Goal: Task Accomplishment & Management: Complete application form

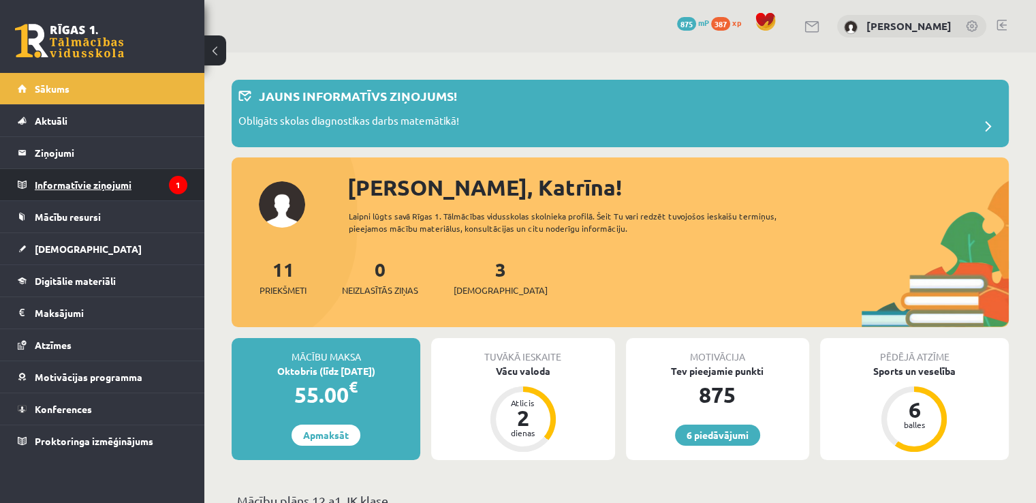
click at [136, 174] on legend "Informatīvie ziņojumi 1" at bounding box center [111, 184] width 153 height 31
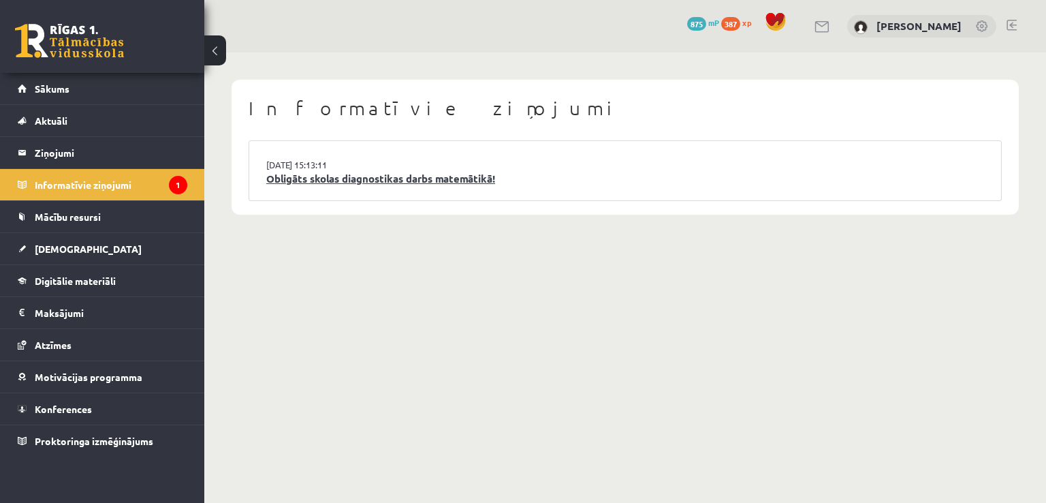
click at [436, 180] on link "Obligāts skolas diagnostikas darbs matemātikā!" at bounding box center [625, 179] width 718 height 16
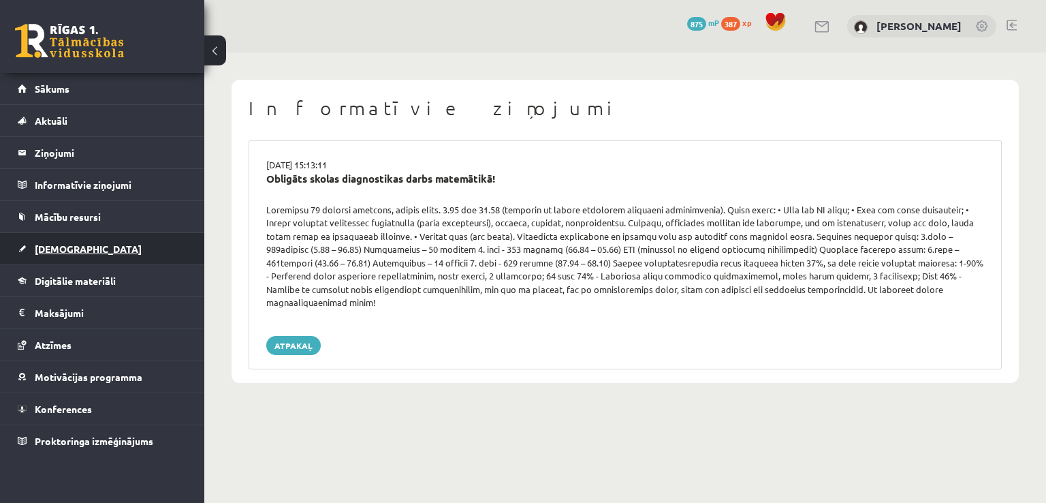
click at [72, 246] on span "[DEMOGRAPHIC_DATA]" at bounding box center [88, 248] width 107 height 12
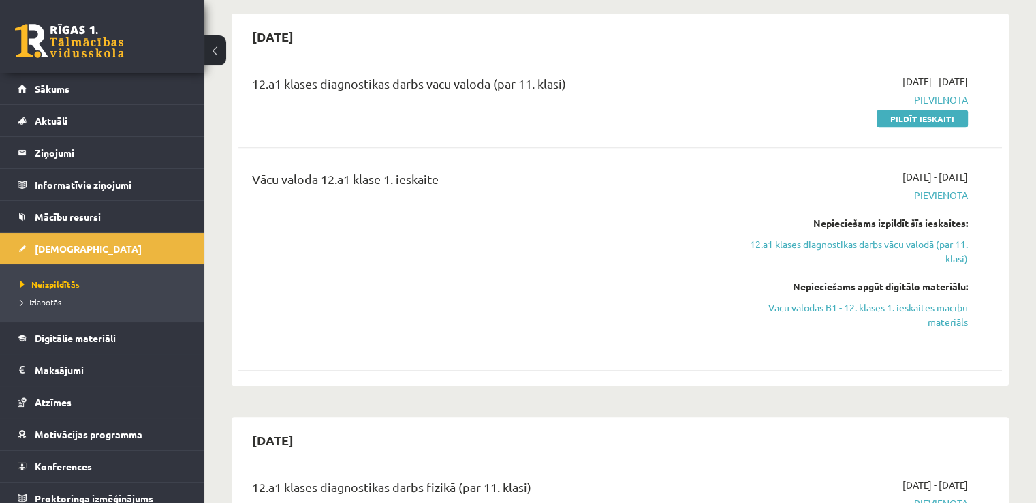
scroll to position [545, 0]
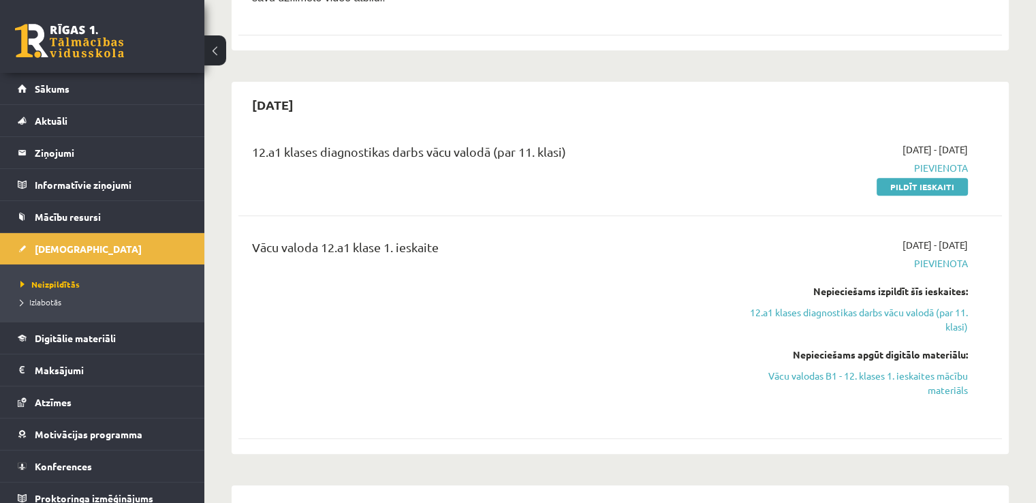
drag, startPoint x: 937, startPoint y: 155, endPoint x: 572, endPoint y: 72, distance: 374.4
click at [936, 178] on link "Pildīt ieskaiti" at bounding box center [922, 187] width 91 height 18
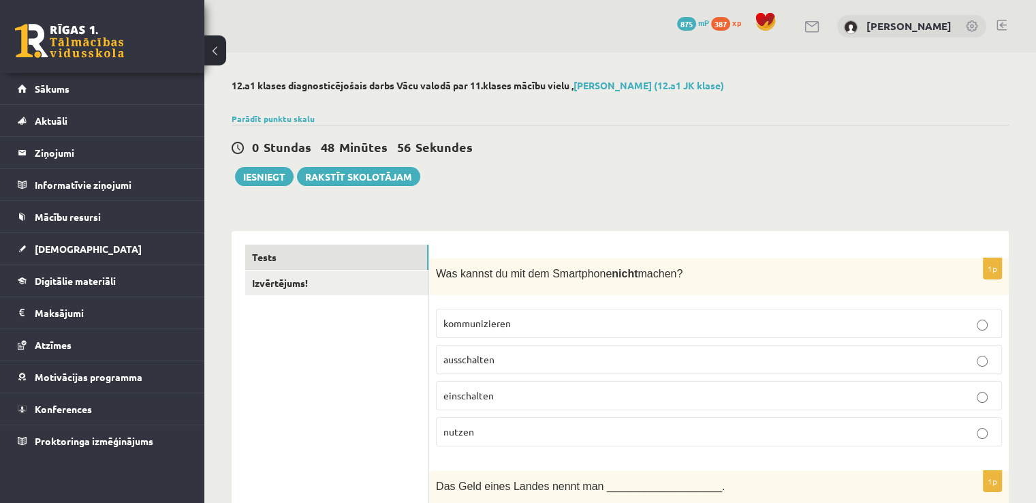
scroll to position [42, 0]
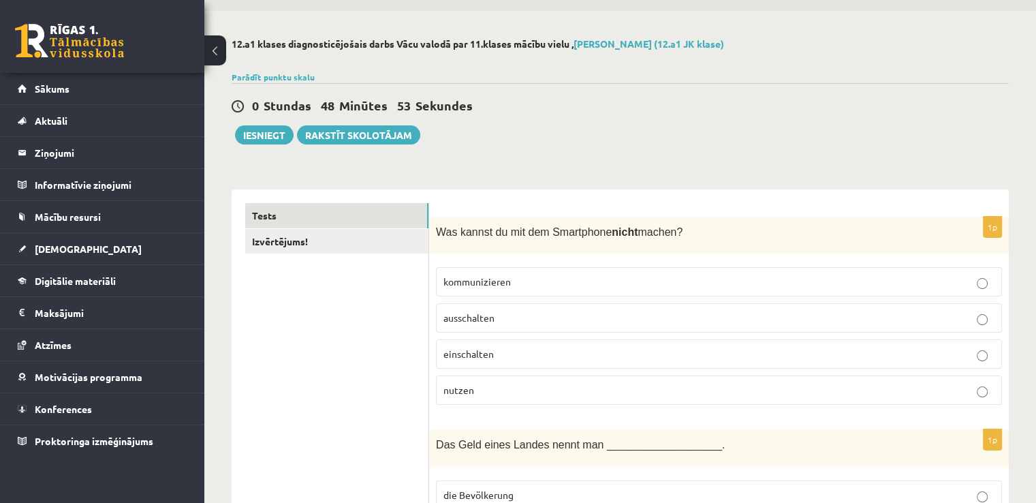
click at [518, 354] on p "einschalten" at bounding box center [718, 354] width 551 height 14
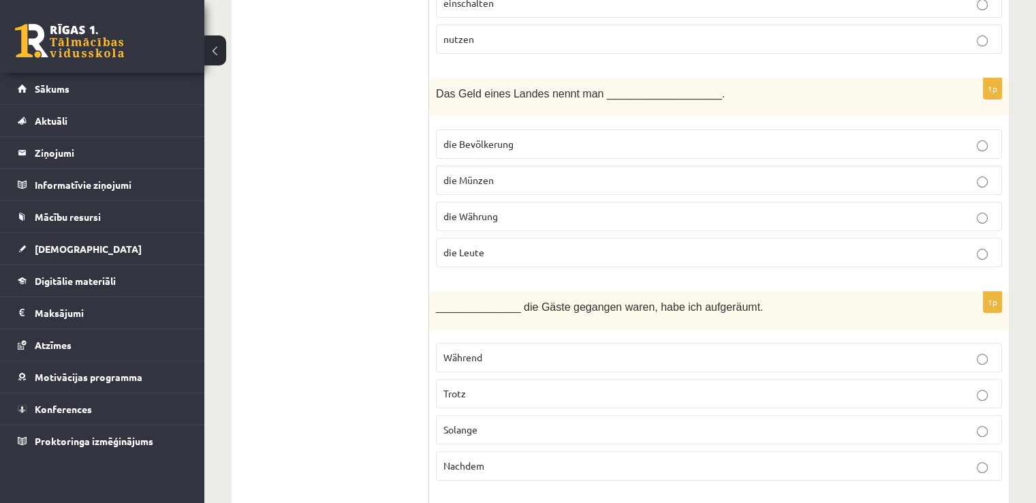
scroll to position [314, 0]
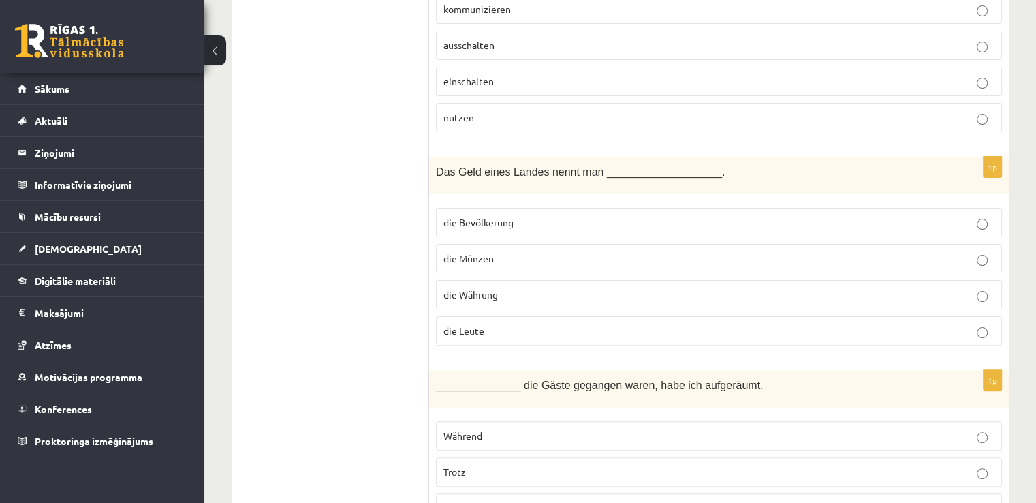
click at [538, 290] on p "die Währung" at bounding box center [718, 294] width 551 height 14
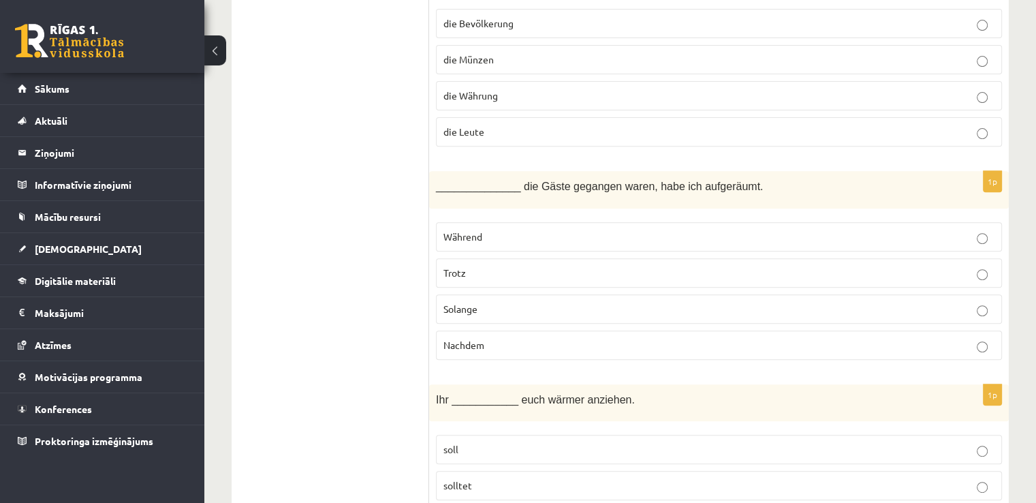
scroll to position [518, 0]
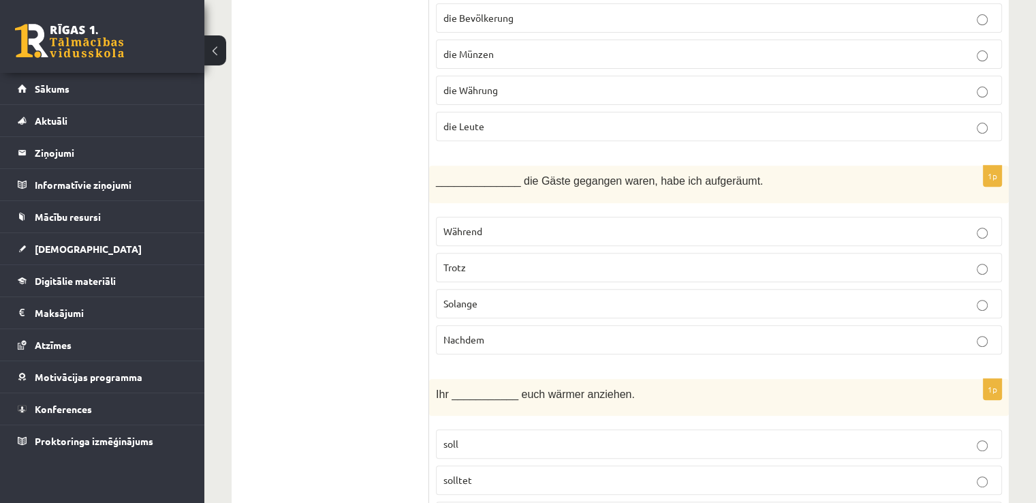
click at [529, 341] on p "Nachdem" at bounding box center [718, 339] width 551 height 14
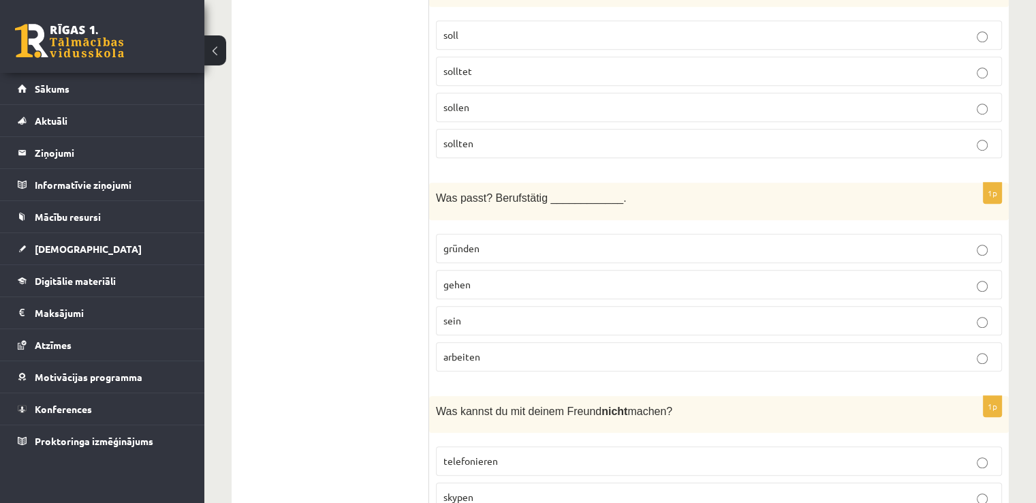
scroll to position [791, 0]
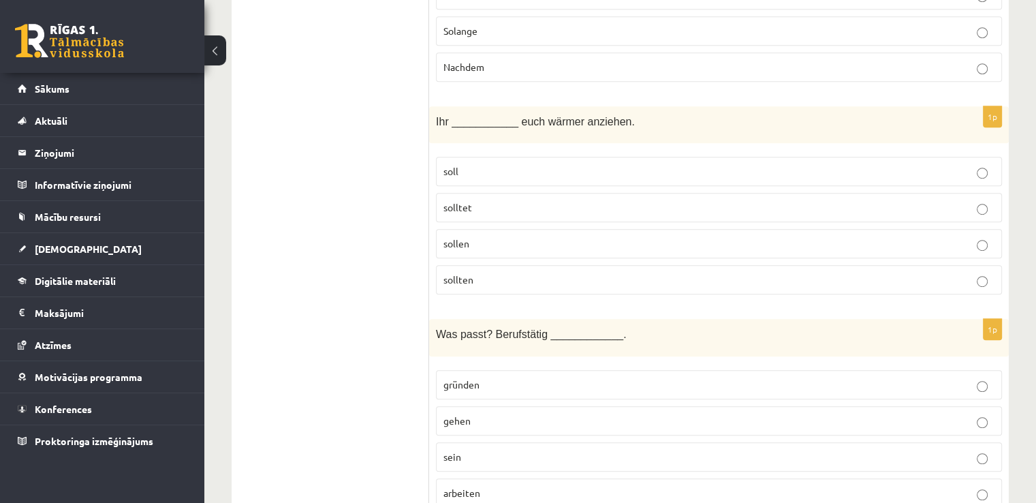
click at [539, 200] on p "solltet" at bounding box center [718, 207] width 551 height 14
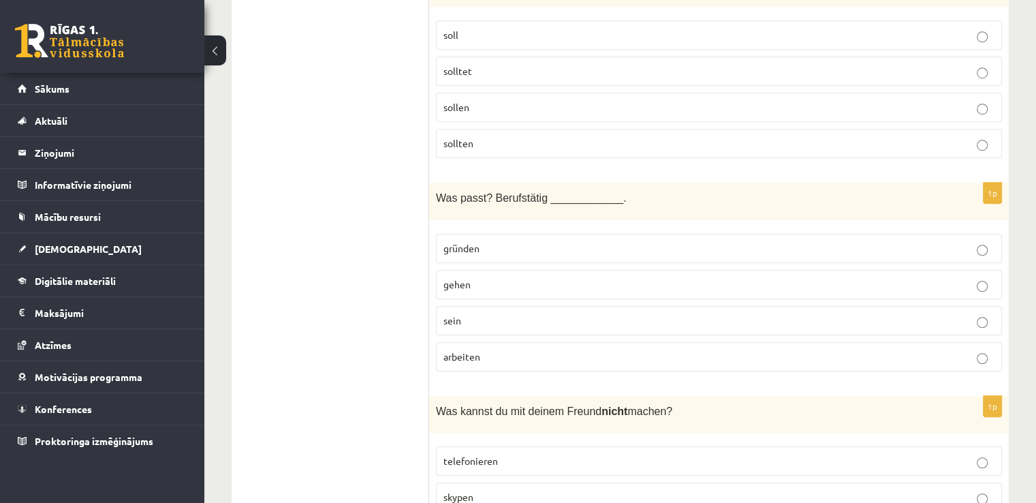
click at [469, 320] on p "sein" at bounding box center [718, 320] width 551 height 14
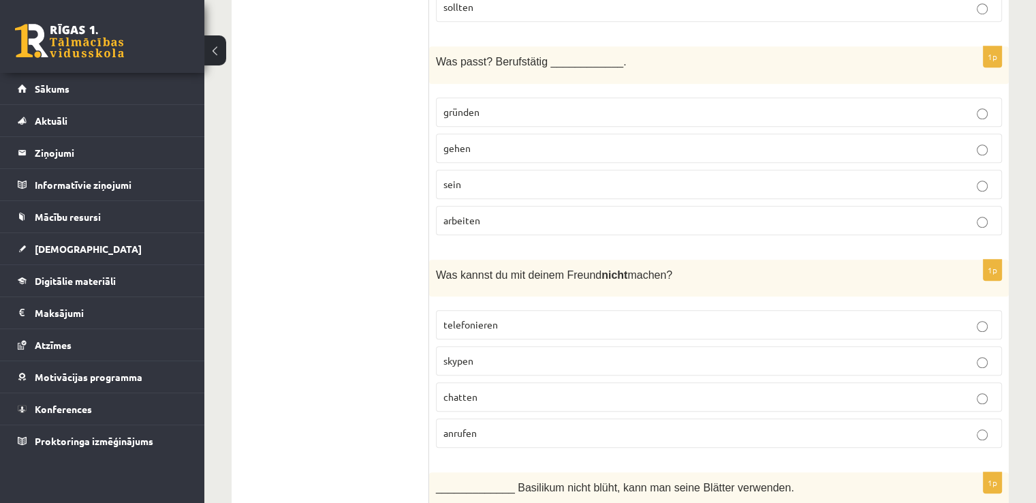
click at [503, 426] on p "anrufen" at bounding box center [718, 433] width 551 height 14
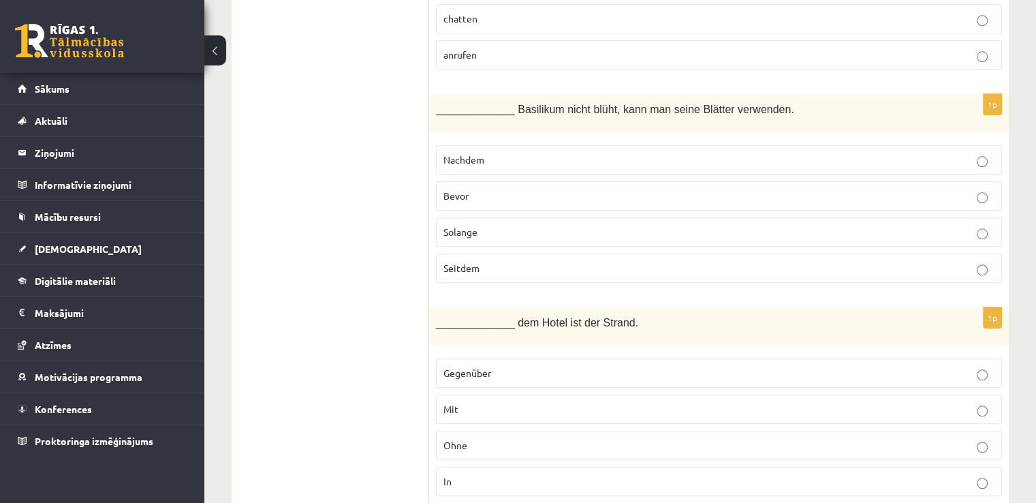
scroll to position [1472, 0]
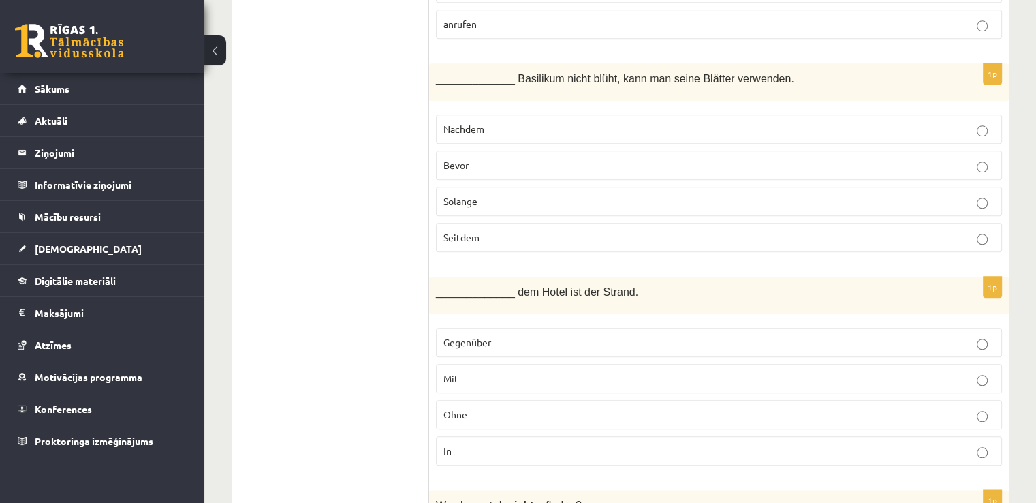
click at [531, 198] on p "Solange" at bounding box center [718, 201] width 551 height 14
click at [503, 335] on p "Gegenüber" at bounding box center [718, 342] width 551 height 14
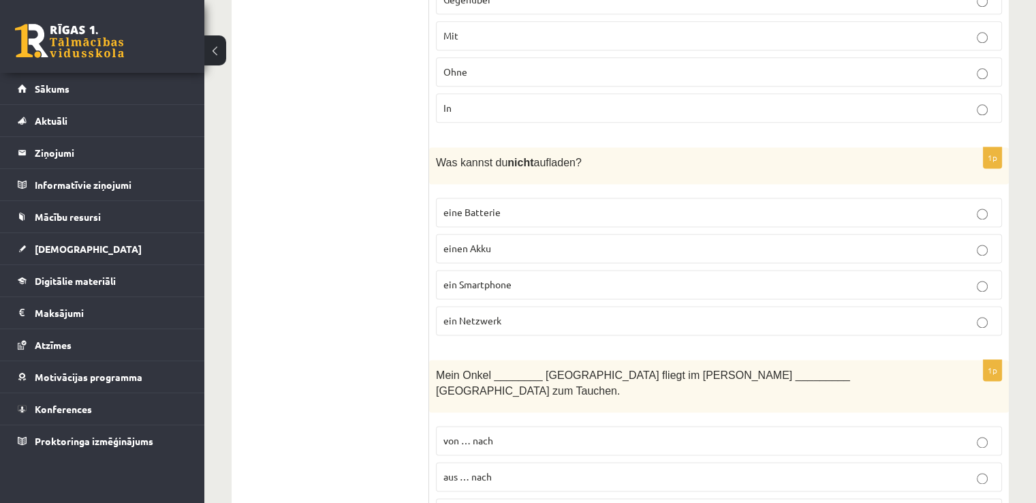
scroll to position [1812, 0]
click at [520, 315] on p "ein Netzwerk" at bounding box center [718, 322] width 551 height 14
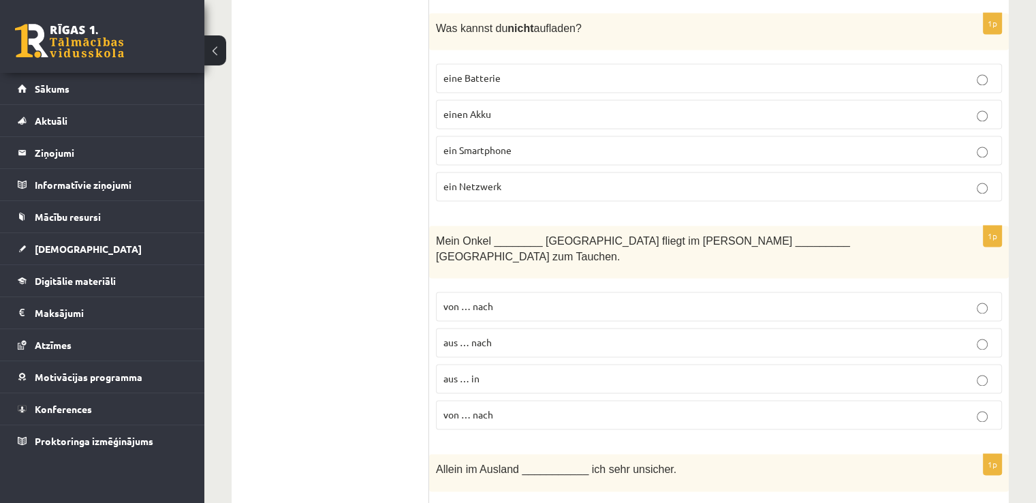
click at [507, 407] on p "von … nach" at bounding box center [718, 414] width 551 height 14
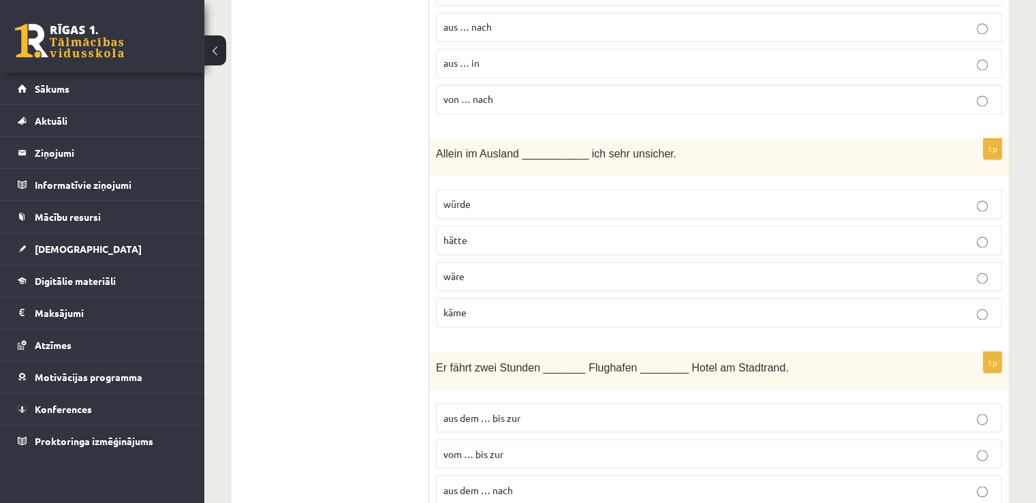
scroll to position [2425, 0]
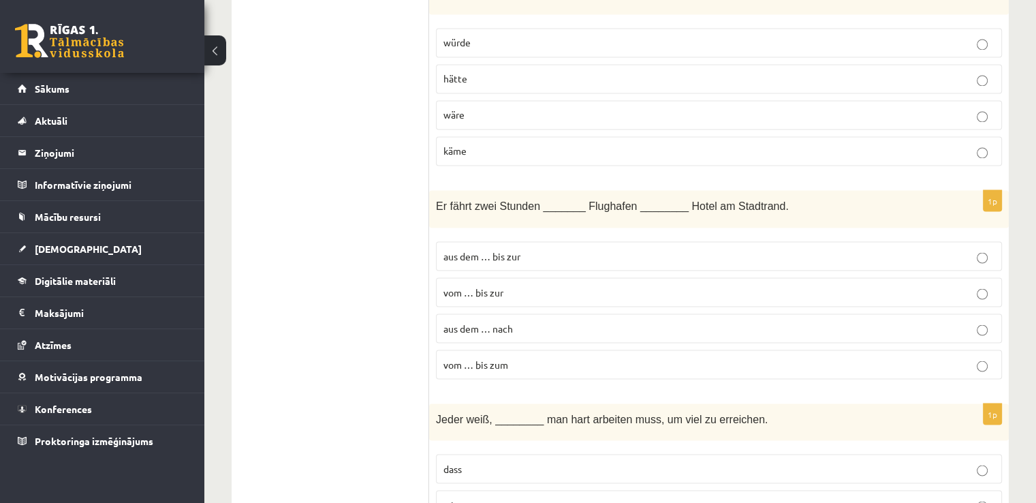
click at [482, 108] on p "wäre" at bounding box center [718, 115] width 551 height 14
click at [531, 349] on label "vom … bis zum" at bounding box center [719, 363] width 566 height 29
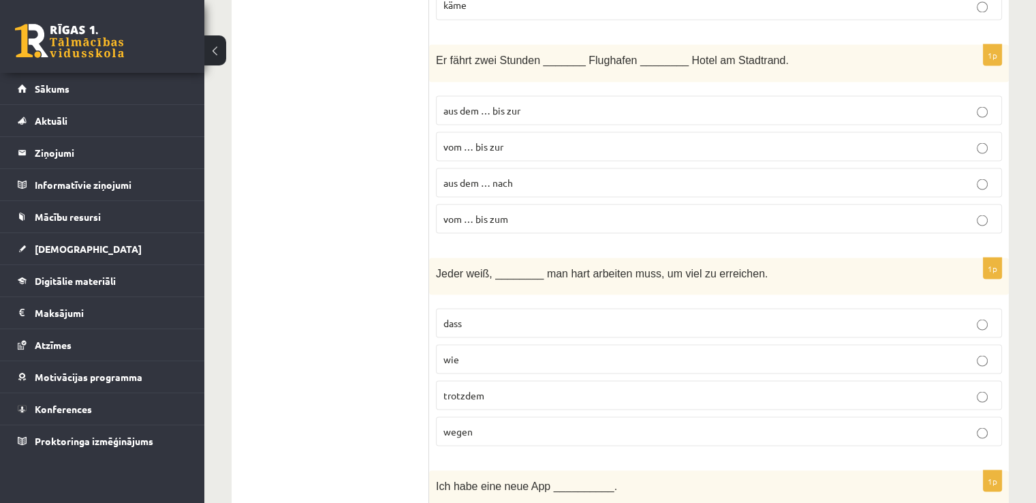
scroll to position [2630, 0]
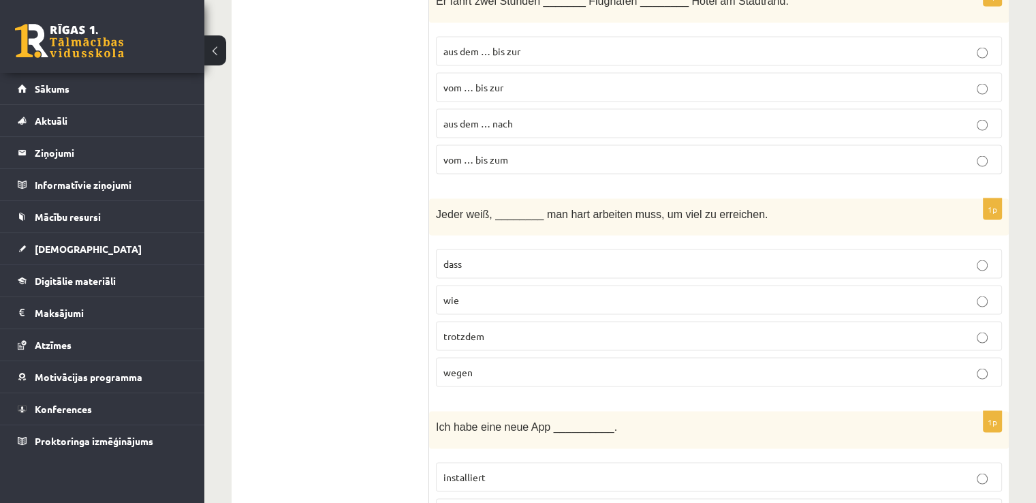
click at [699, 257] on p "dass" at bounding box center [718, 264] width 551 height 14
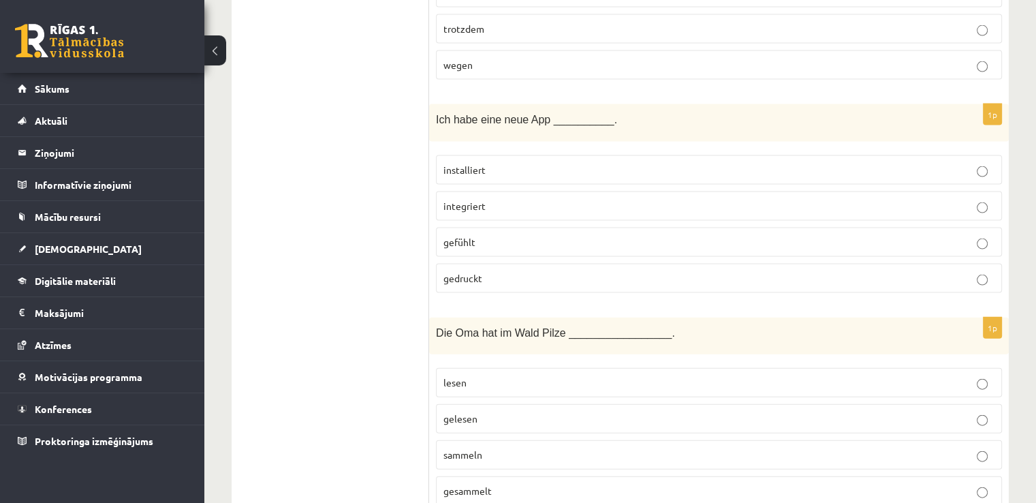
scroll to position [2970, 0]
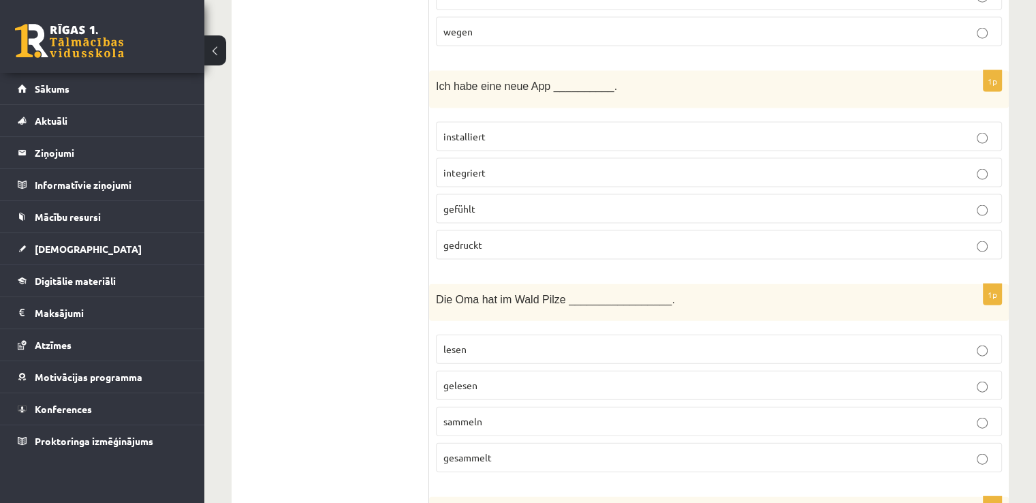
click at [493, 129] on p "installiert" at bounding box center [718, 136] width 551 height 14
click at [550, 443] on label "gesammelt" at bounding box center [719, 457] width 566 height 29
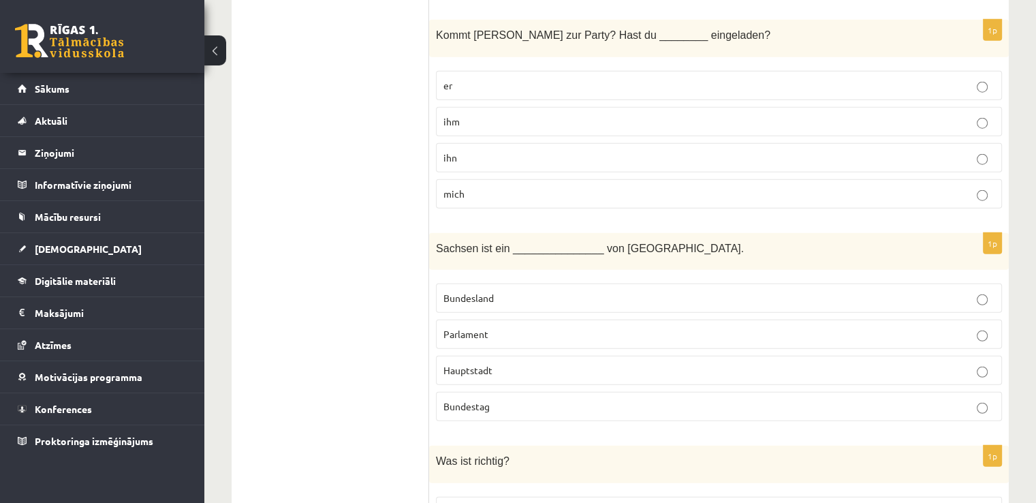
scroll to position [3379, 0]
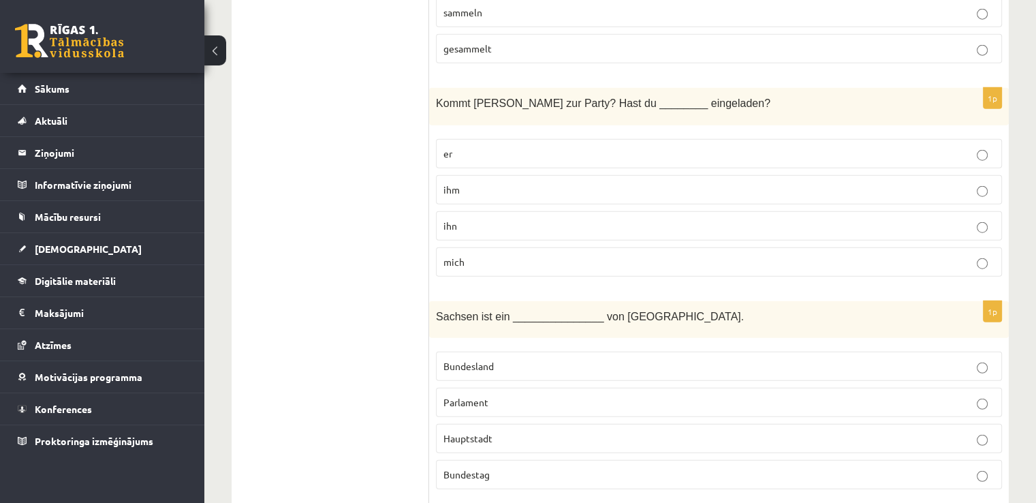
click at [960, 211] on label "ihn" at bounding box center [719, 225] width 566 height 29
click at [531, 359] on p "Bundesland" at bounding box center [718, 366] width 551 height 14
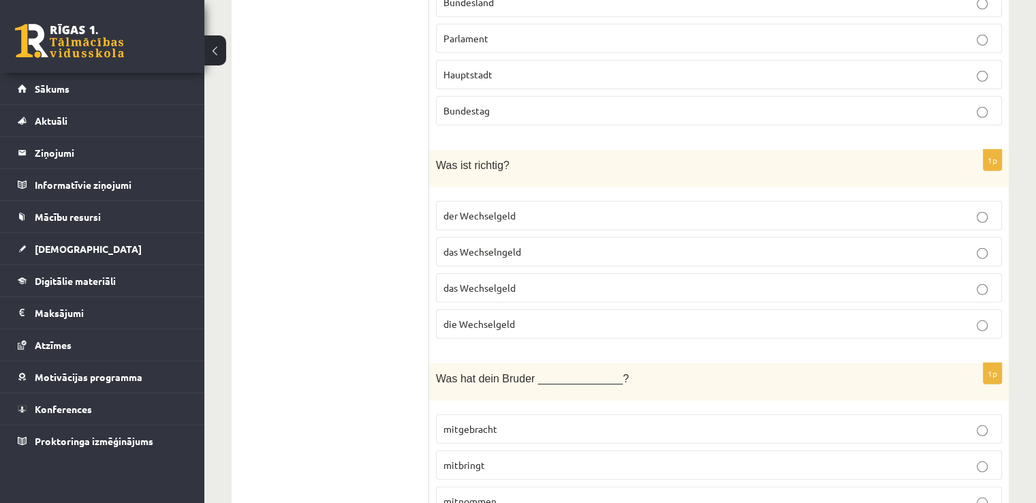
scroll to position [3719, 0]
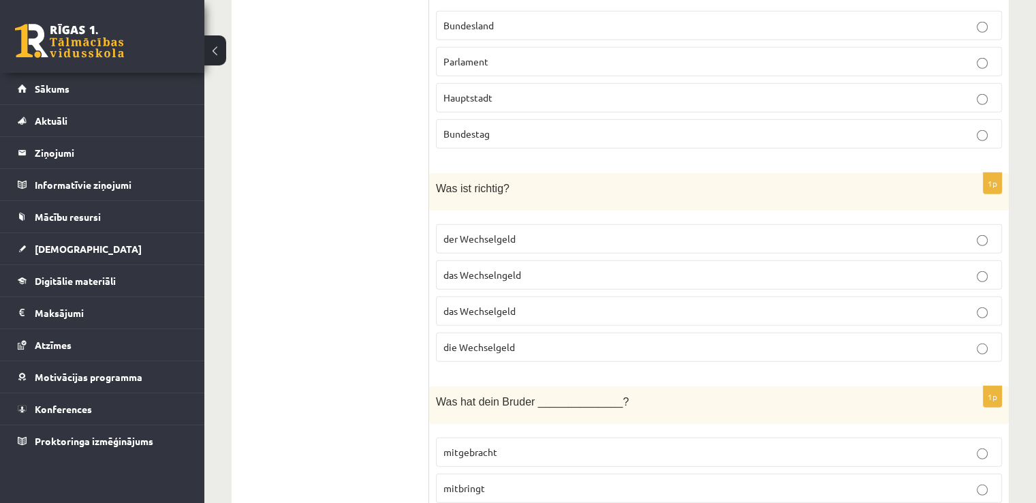
click at [520, 304] on p "das Wechselgeld" at bounding box center [718, 311] width 551 height 14
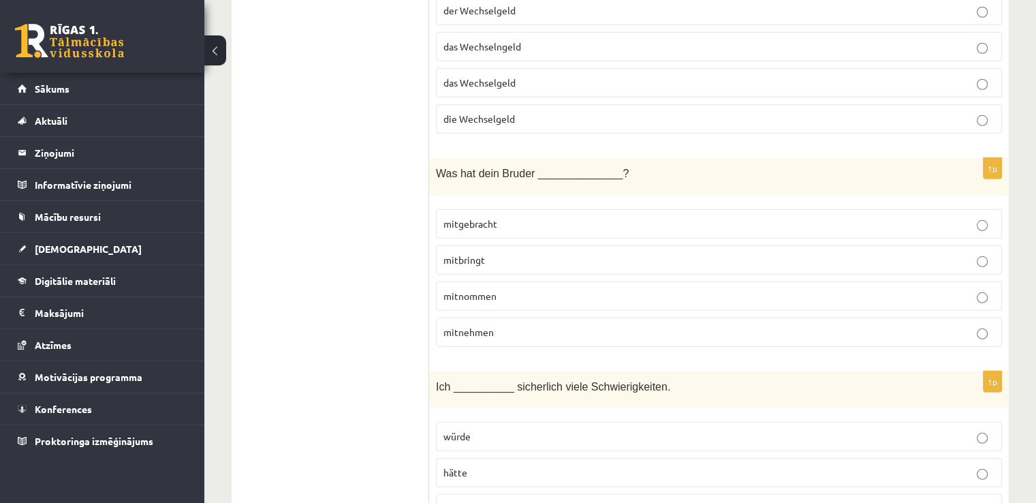
scroll to position [3924, 0]
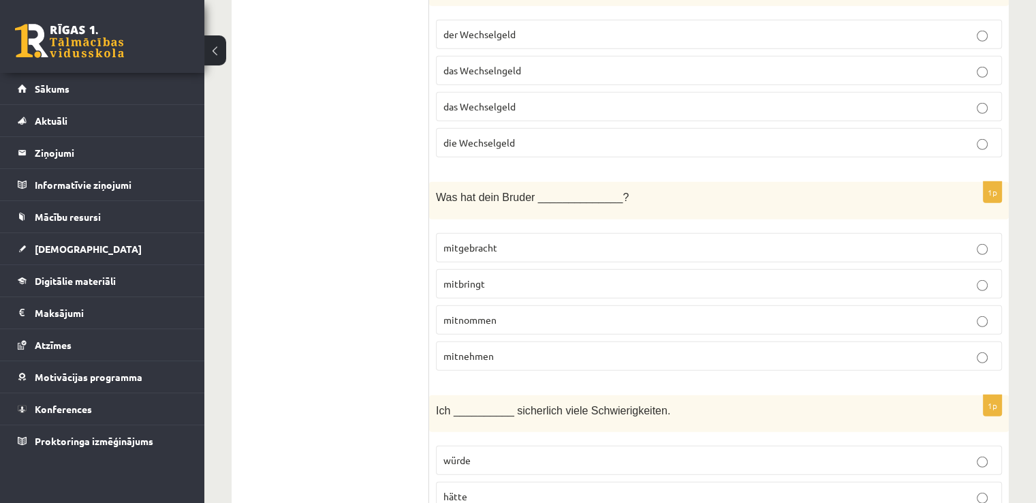
click at [503, 240] on p "mitgebracht" at bounding box center [718, 247] width 551 height 14
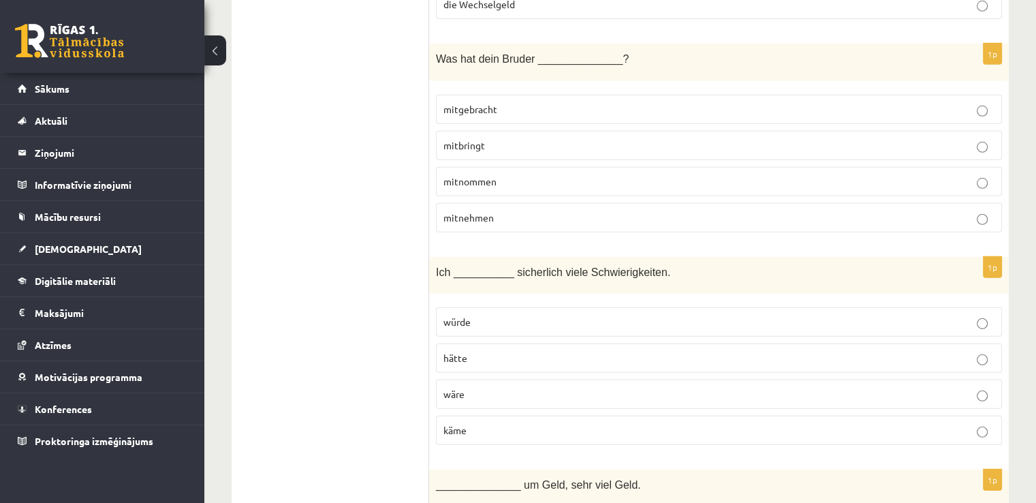
scroll to position [4128, 0]
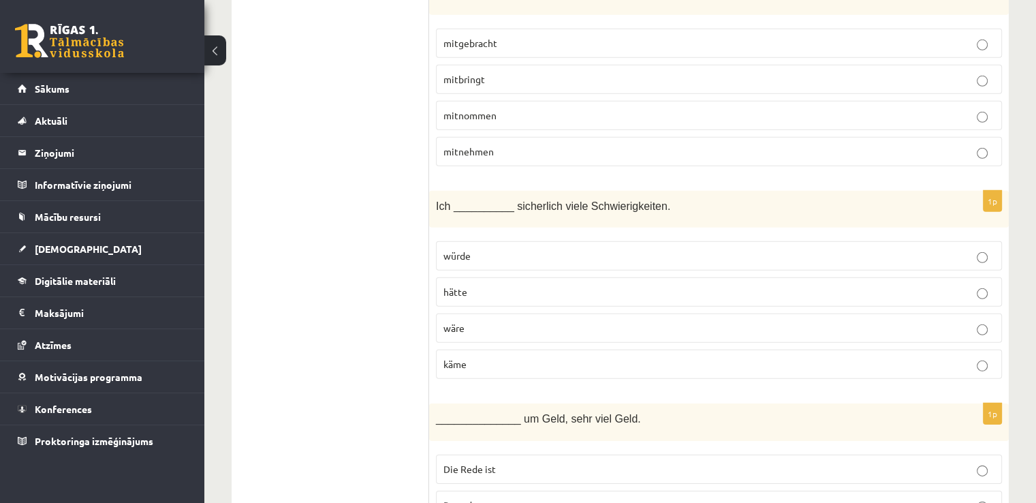
click at [545, 285] on p "hätte" at bounding box center [718, 292] width 551 height 14
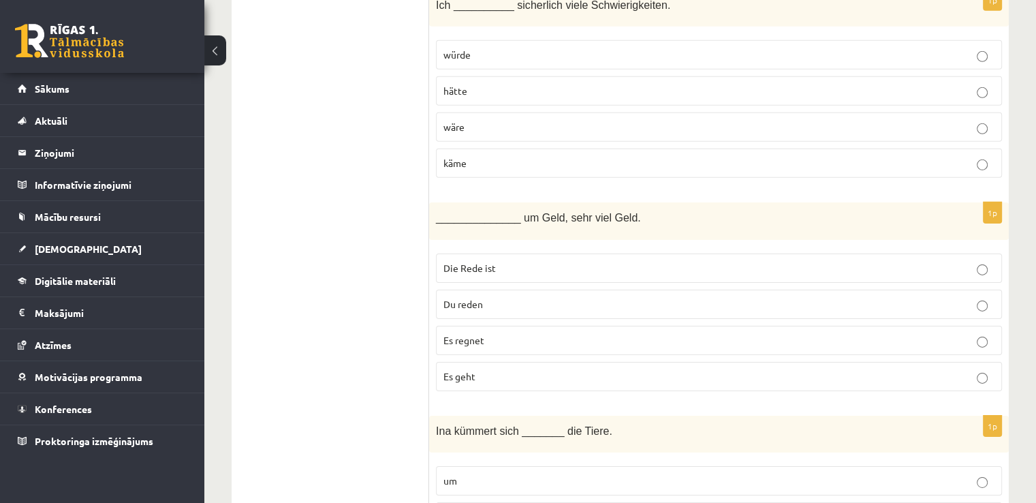
scroll to position [4400, 0]
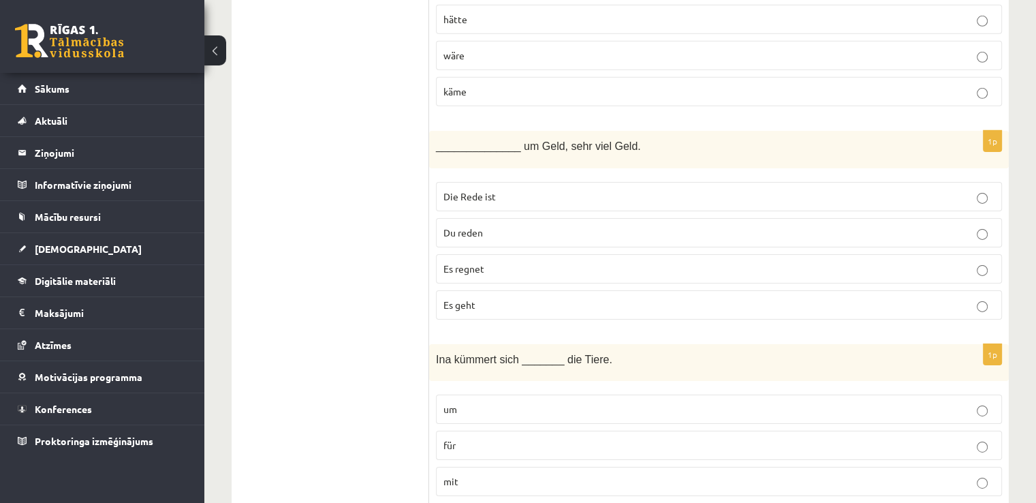
click at [512, 298] on p "Es geht" at bounding box center [718, 305] width 551 height 14
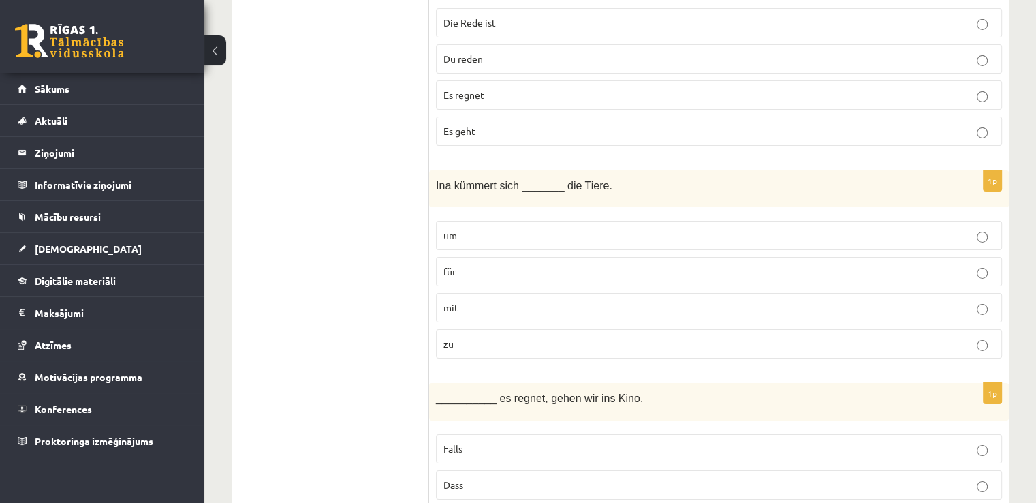
scroll to position [4605, 0]
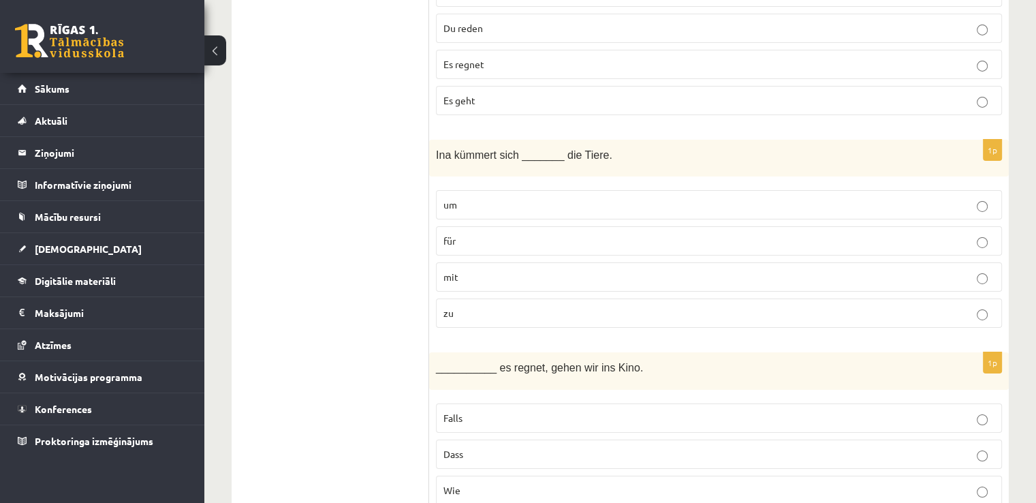
click at [487, 198] on p "um" at bounding box center [718, 205] width 551 height 14
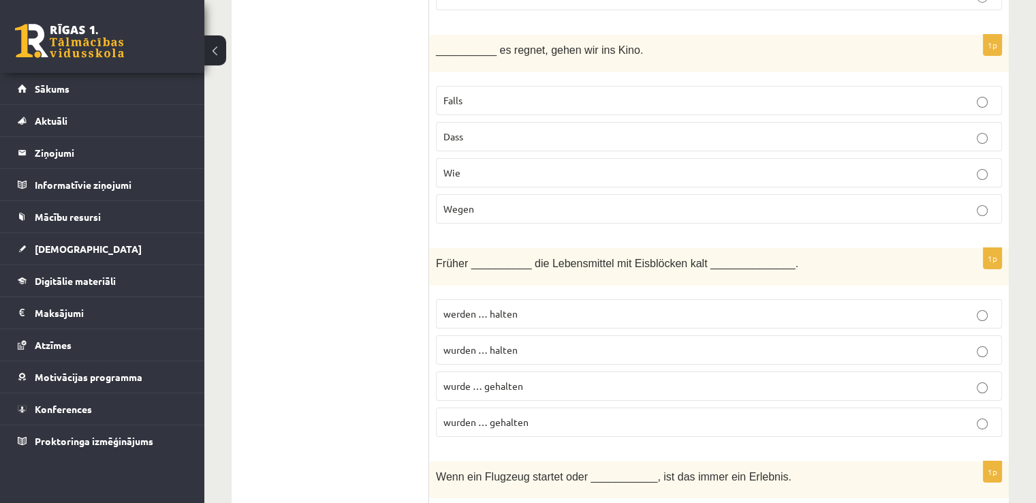
scroll to position [4945, 0]
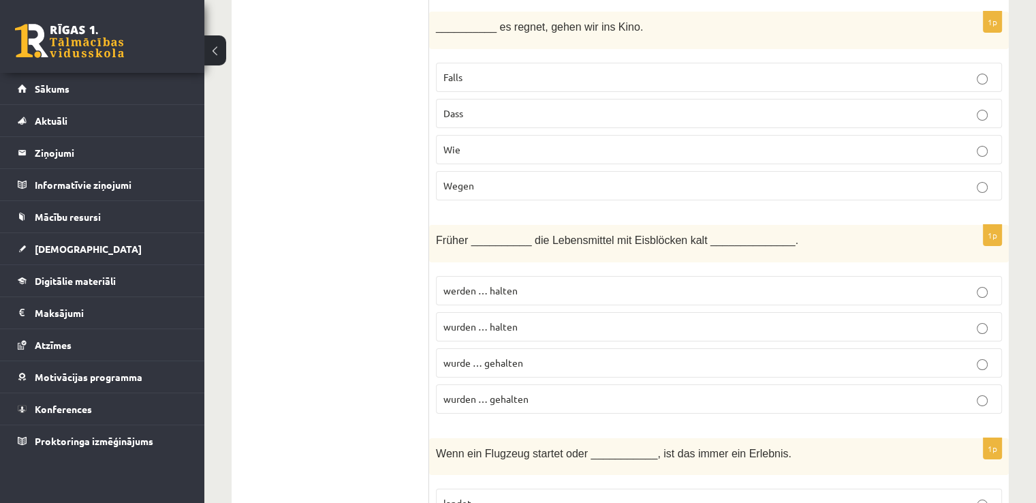
click at [501, 70] on p "Falls" at bounding box center [718, 77] width 551 height 14
click at [535, 384] on label "wurden … gehalten" at bounding box center [719, 398] width 566 height 29
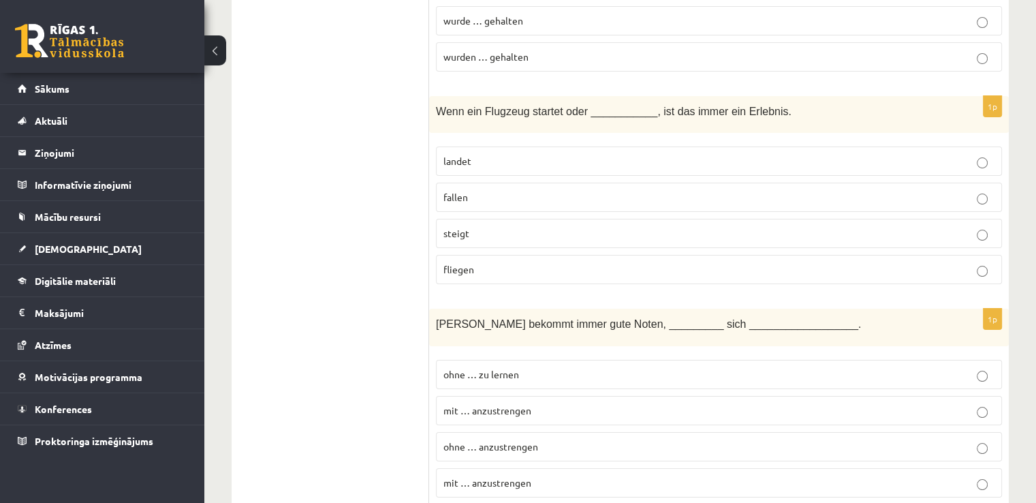
scroll to position [5286, 0]
click at [463, 156] on span "landet" at bounding box center [457, 162] width 28 height 12
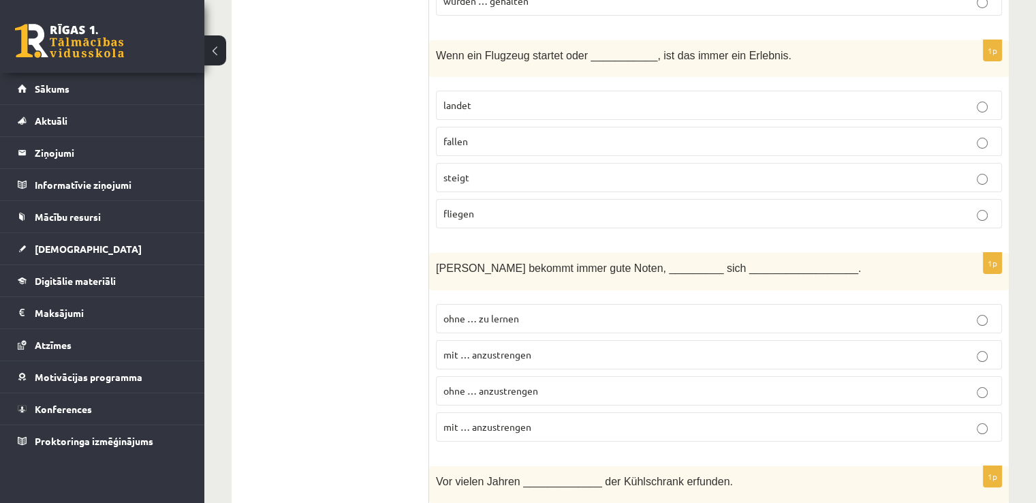
scroll to position [5422, 0]
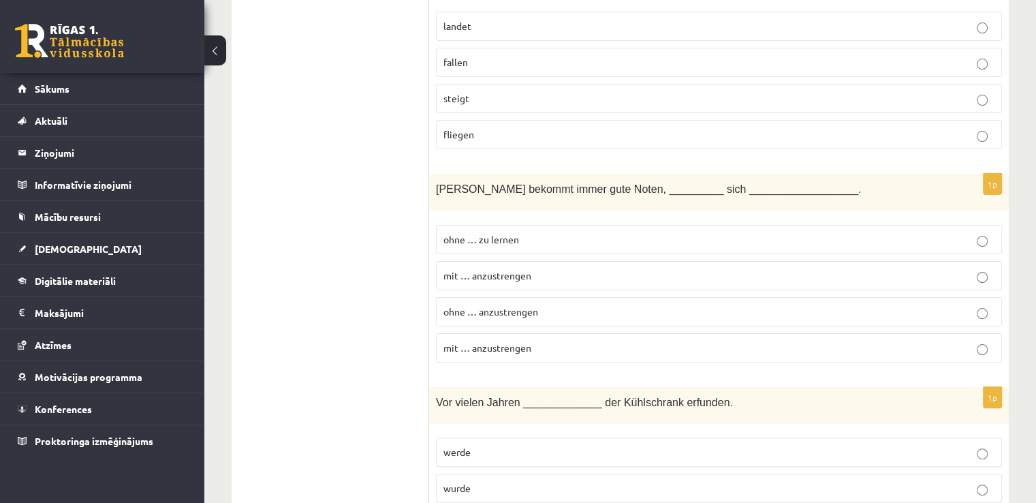
click at [535, 305] on span "ohne … anzustrengen" at bounding box center [490, 311] width 95 height 12
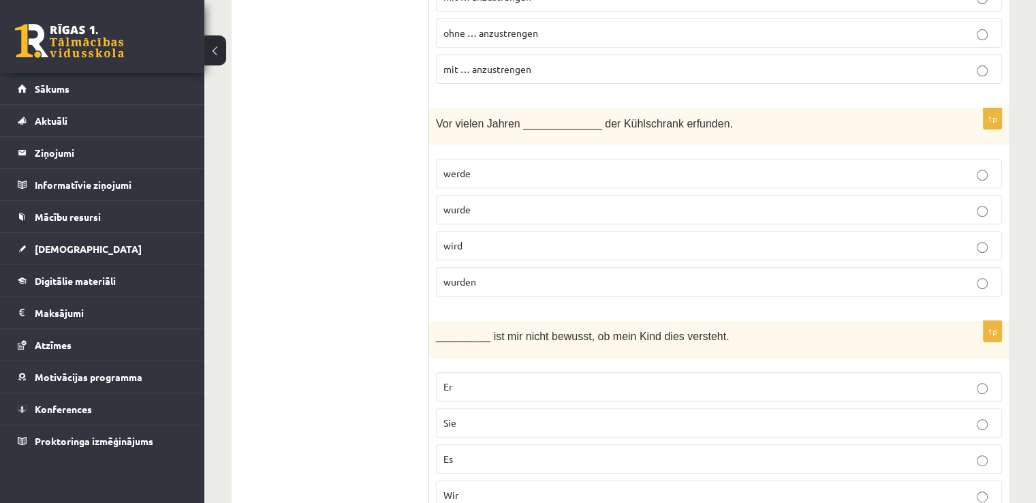
scroll to position [5785, 0]
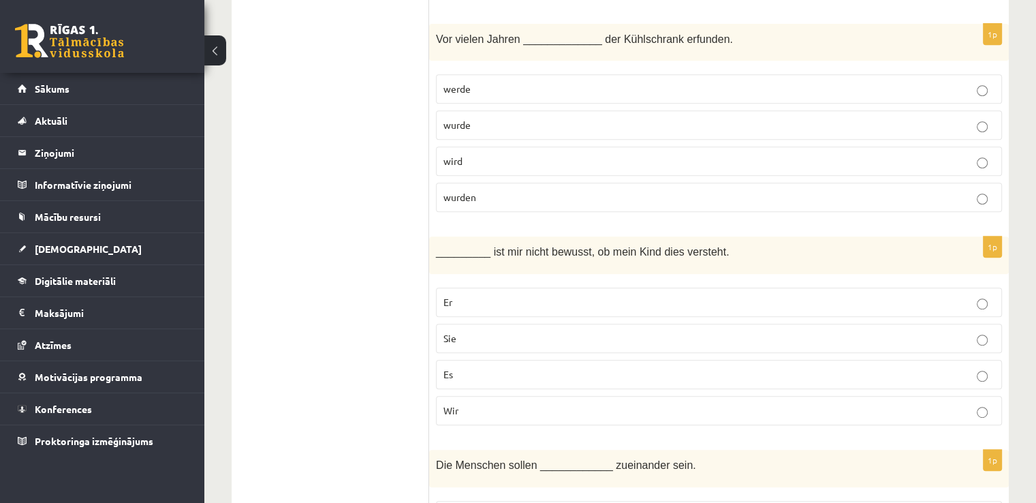
click at [458, 119] on span "wurde" at bounding box center [456, 125] width 27 height 12
click at [502, 367] on p "Es" at bounding box center [718, 374] width 551 height 14
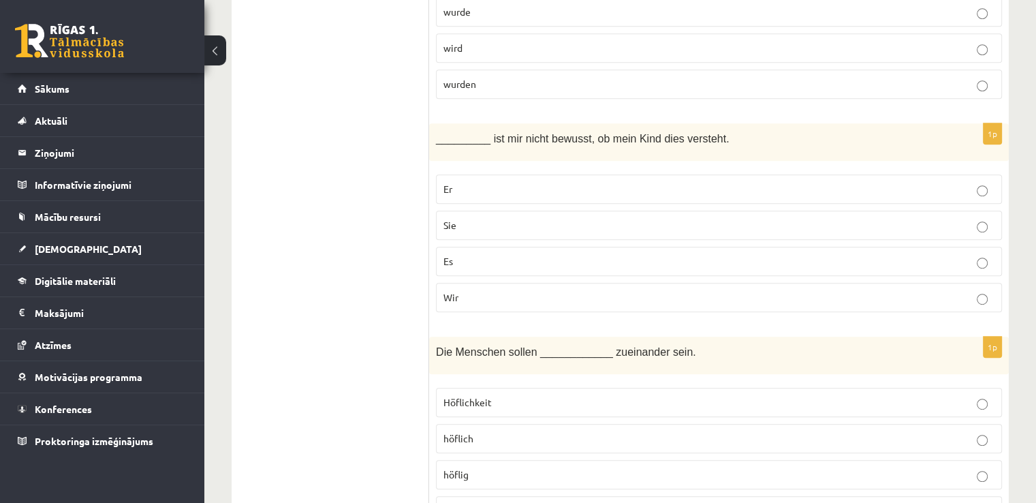
scroll to position [5921, 0]
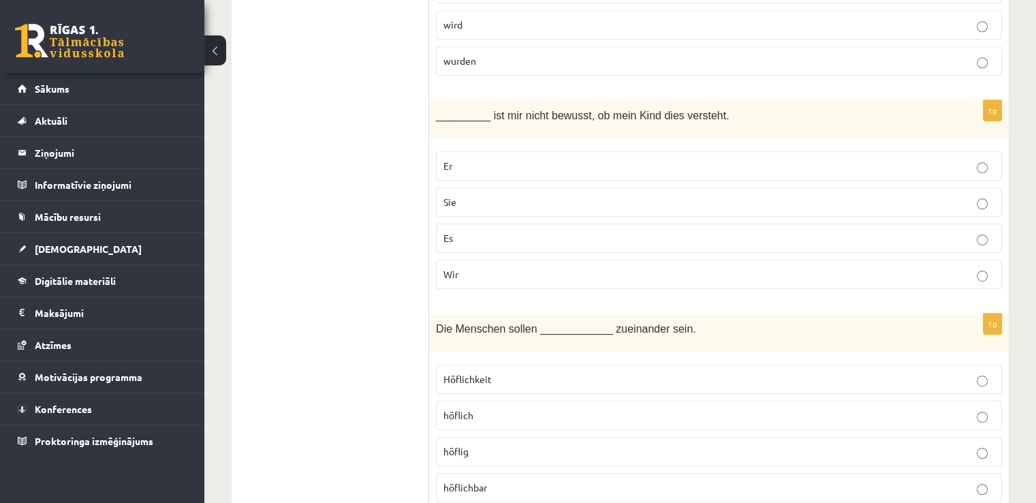
click at [466, 409] on span "höflich" at bounding box center [458, 415] width 30 height 12
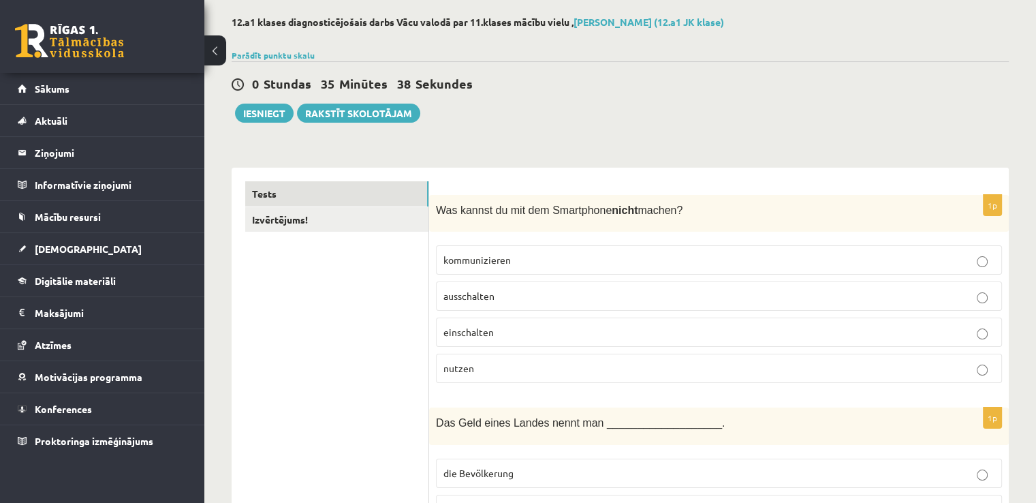
scroll to position [0, 0]
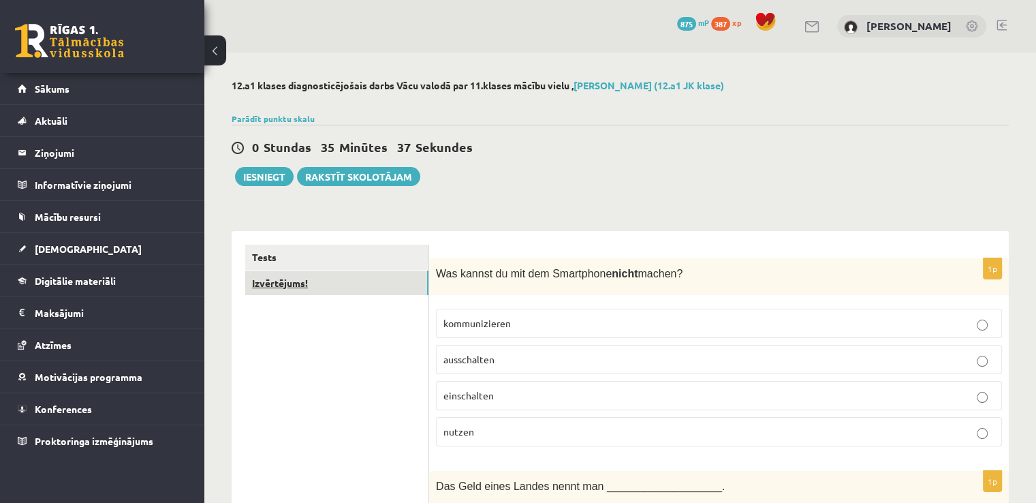
click at [319, 286] on link "Izvērtējums!" at bounding box center [336, 282] width 183 height 25
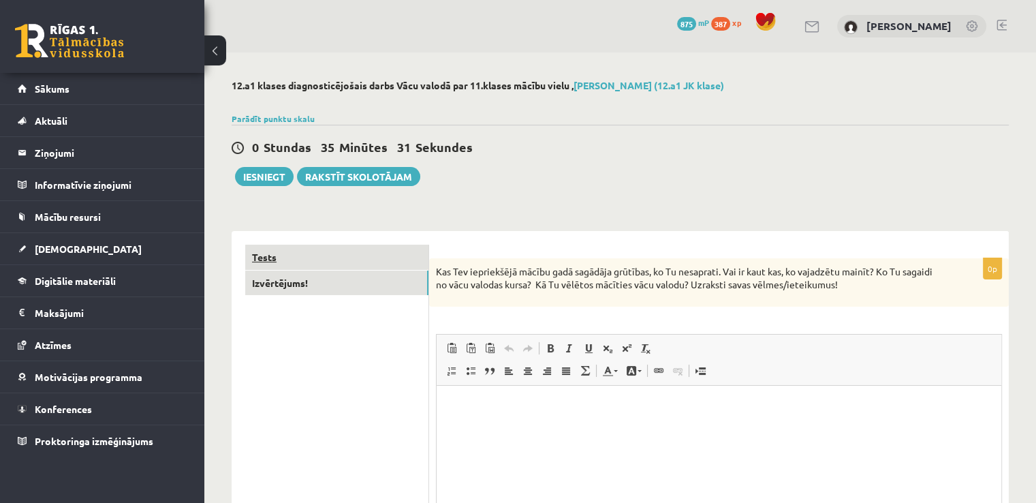
click at [327, 268] on link "Tests" at bounding box center [336, 256] width 183 height 25
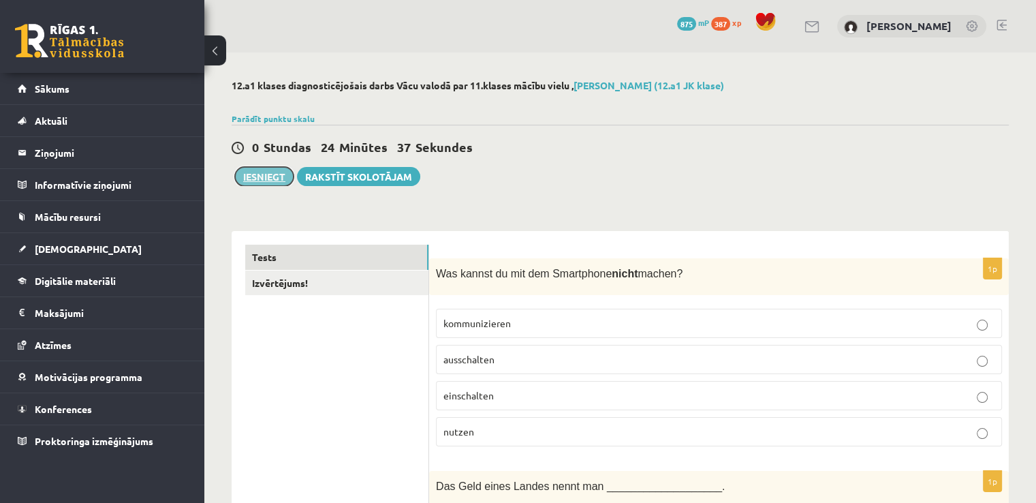
click at [279, 176] on button "Iesniegt" at bounding box center [264, 176] width 59 height 19
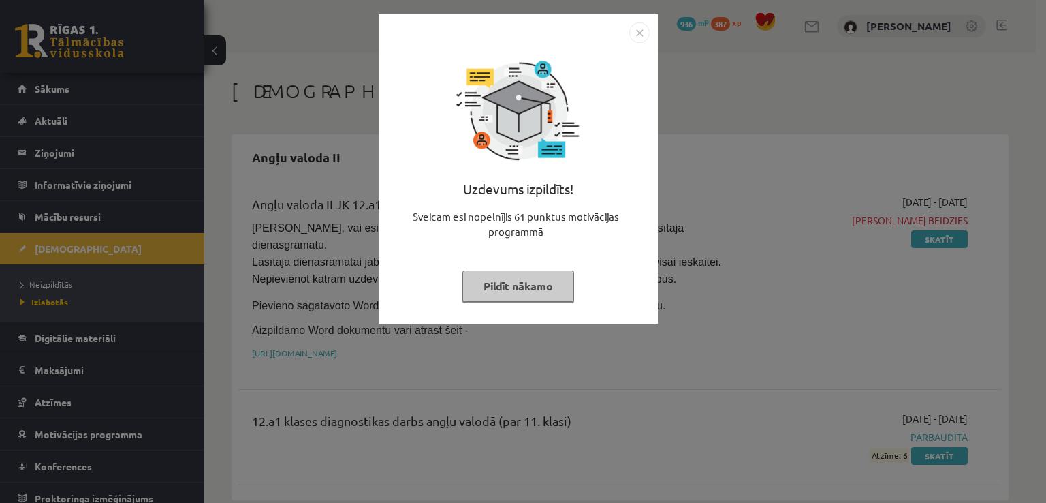
click at [539, 289] on button "Pildīt nākamo" at bounding box center [518, 285] width 112 height 31
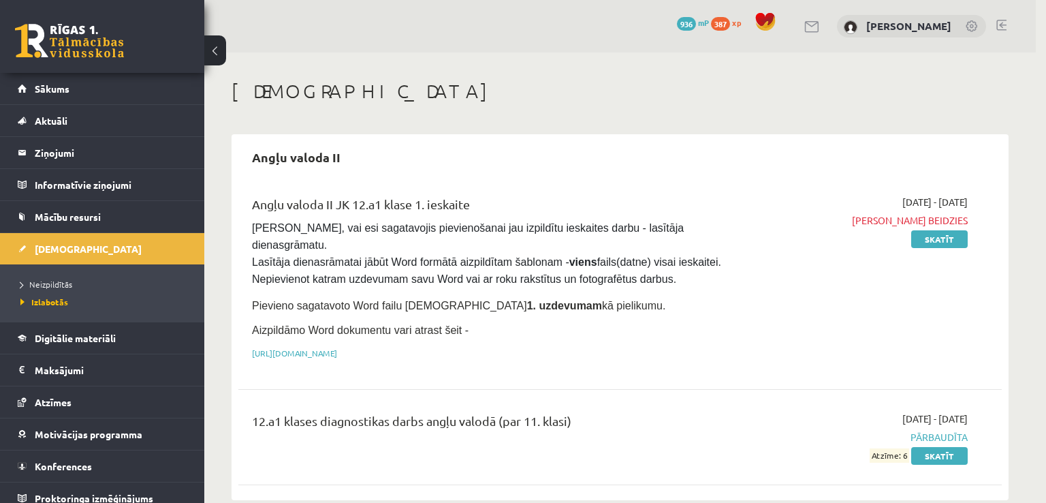
click at [539, 289] on body "0 Dāvanas 936 mP 387 xp Katrīna Krutikova Sākums Aktuāli Kā mācīties eSKOLĀ Kon…" at bounding box center [523, 251] width 1046 height 503
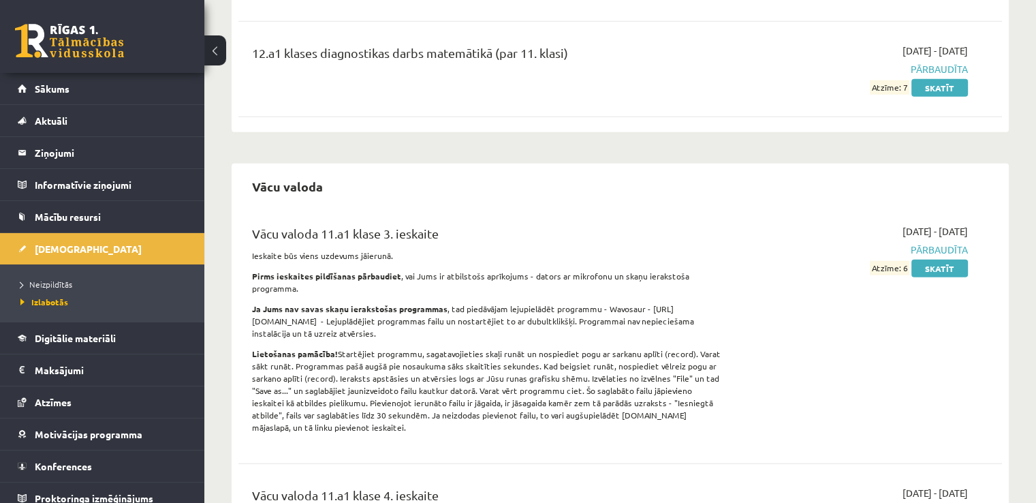
scroll to position [3319, 0]
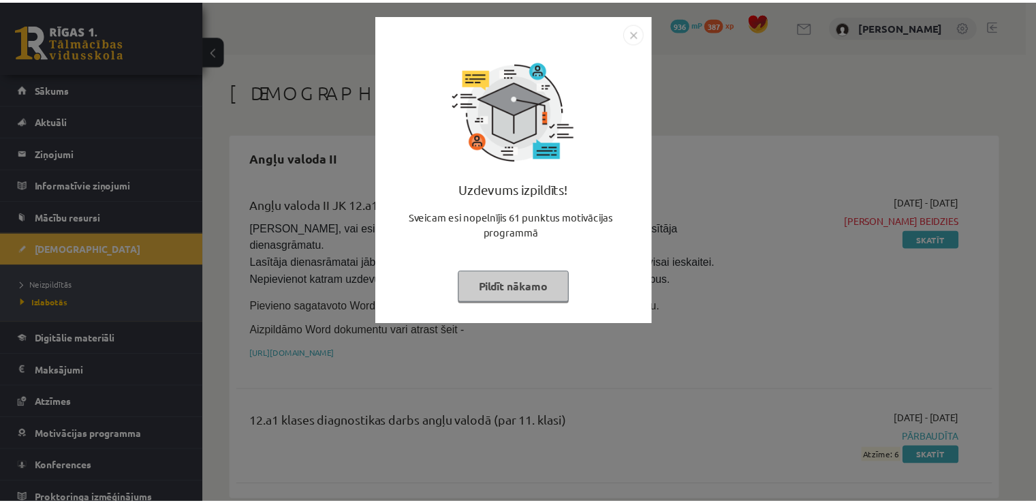
scroll to position [3310, 0]
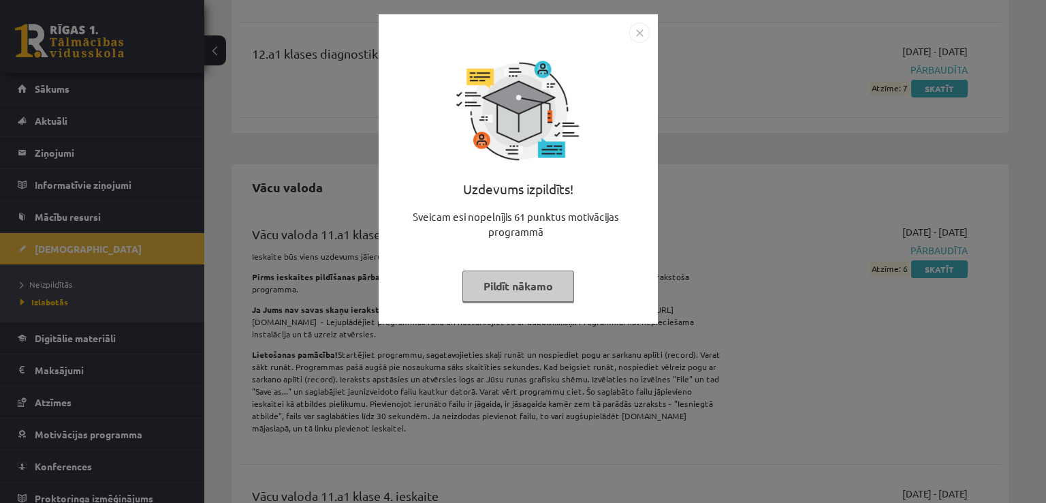
click at [546, 282] on button "Pildīt nākamo" at bounding box center [518, 285] width 112 height 31
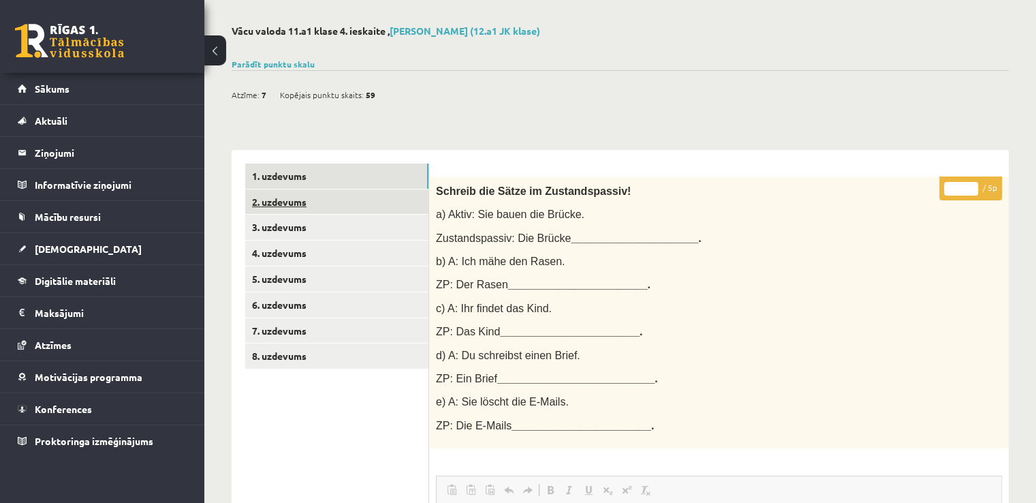
scroll to position [31, 0]
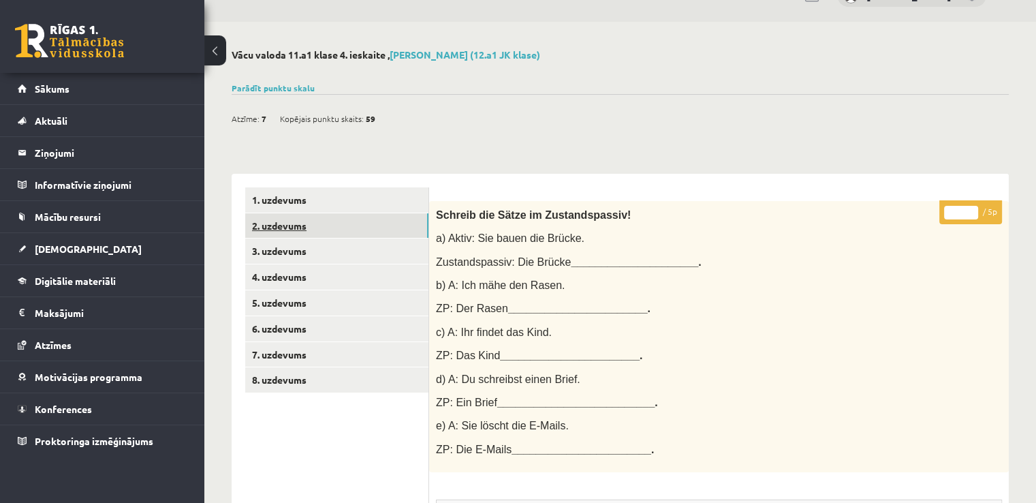
click at [402, 231] on link "2. uzdevums" at bounding box center [336, 225] width 183 height 25
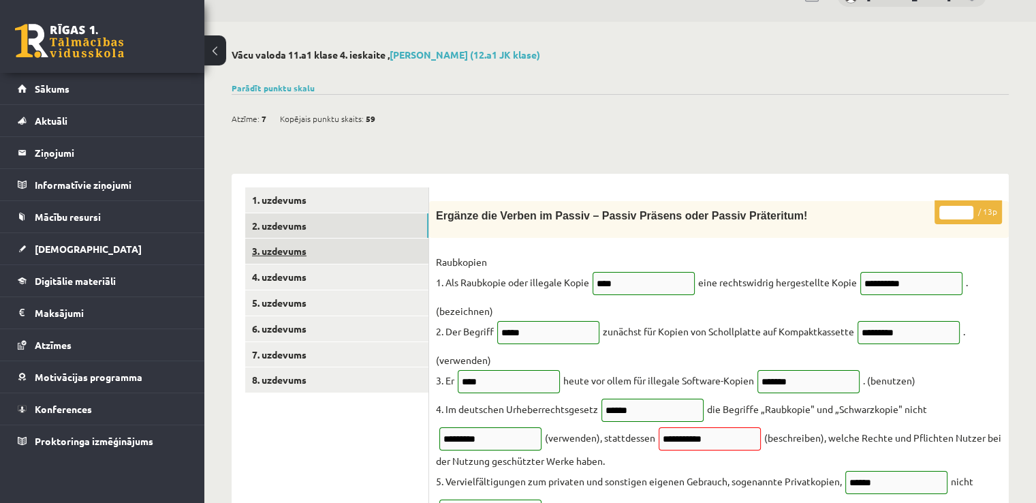
click at [383, 242] on link "3. uzdevums" at bounding box center [336, 250] width 183 height 25
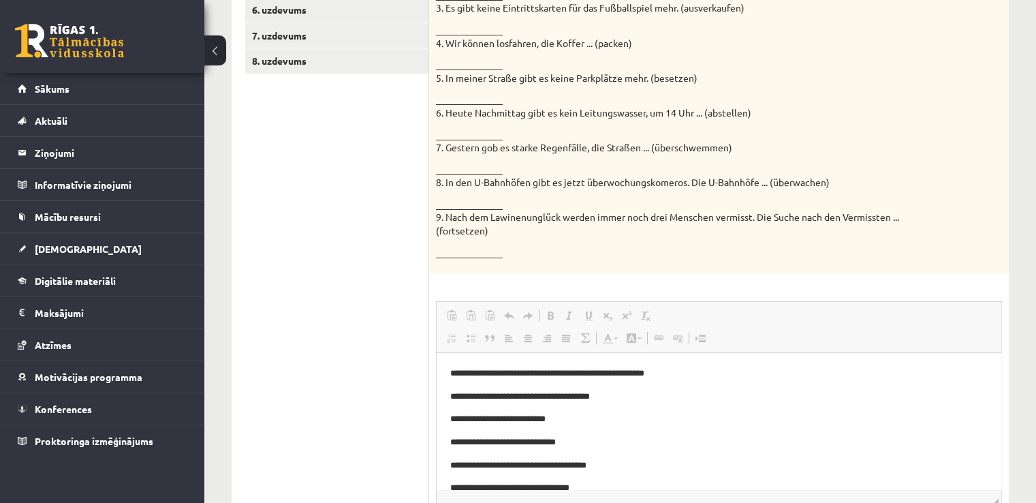
scroll to position [235, 0]
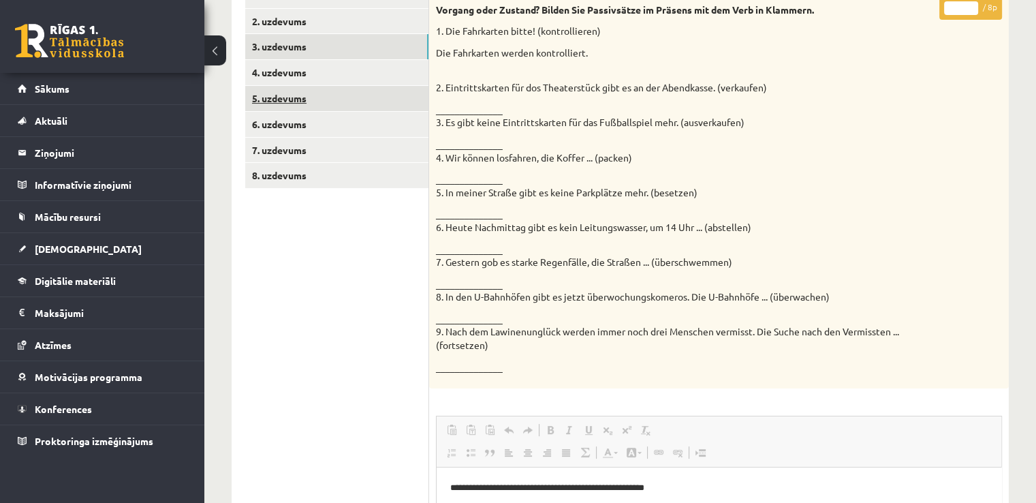
click at [321, 86] on link "5. uzdevums" at bounding box center [336, 98] width 183 height 25
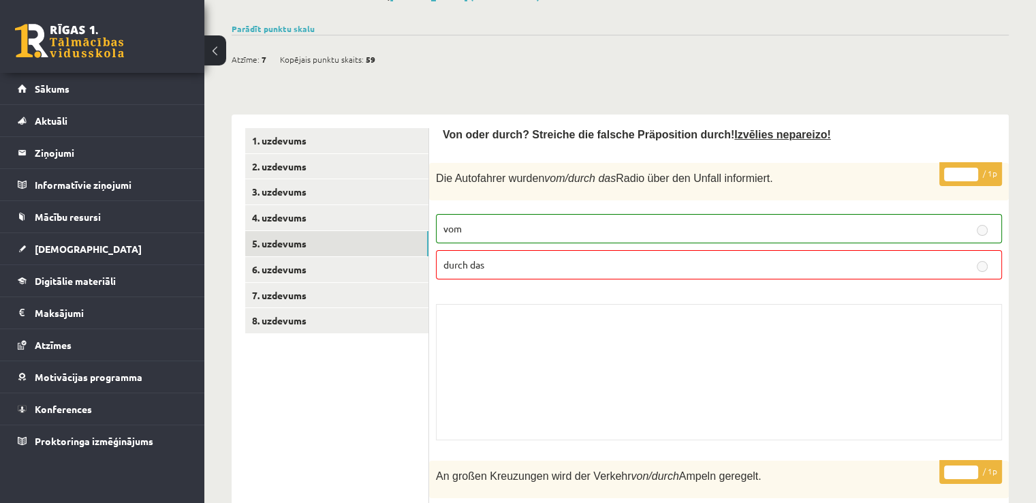
scroll to position [31, 0]
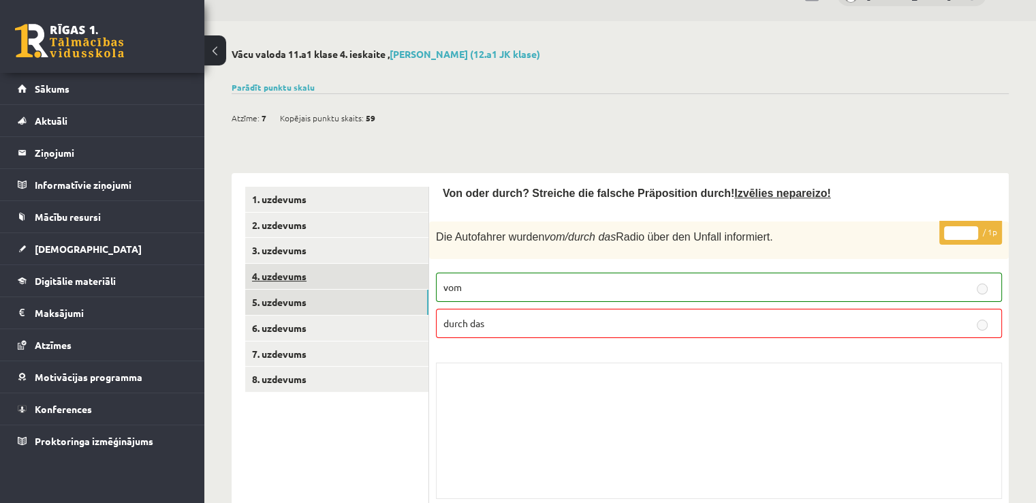
click at [388, 285] on link "4. uzdevums" at bounding box center [336, 276] width 183 height 25
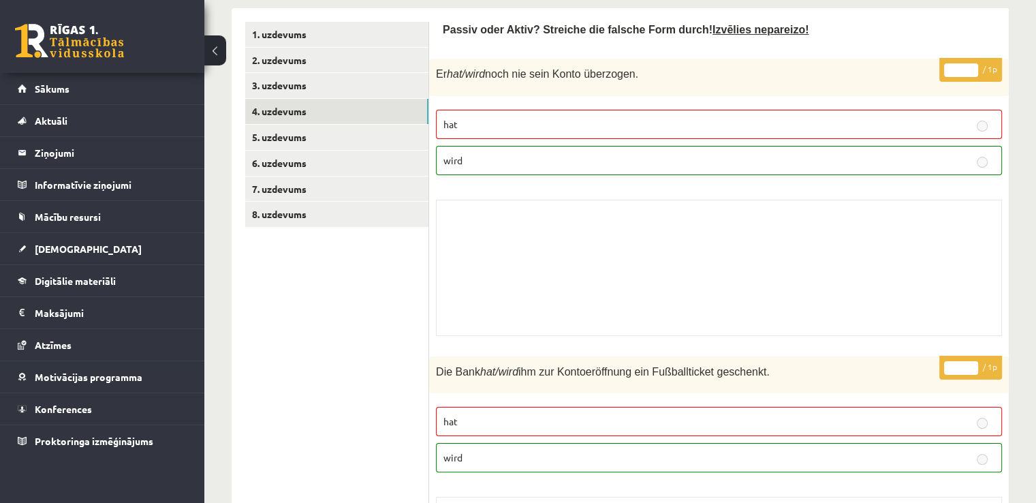
scroll to position [187, 0]
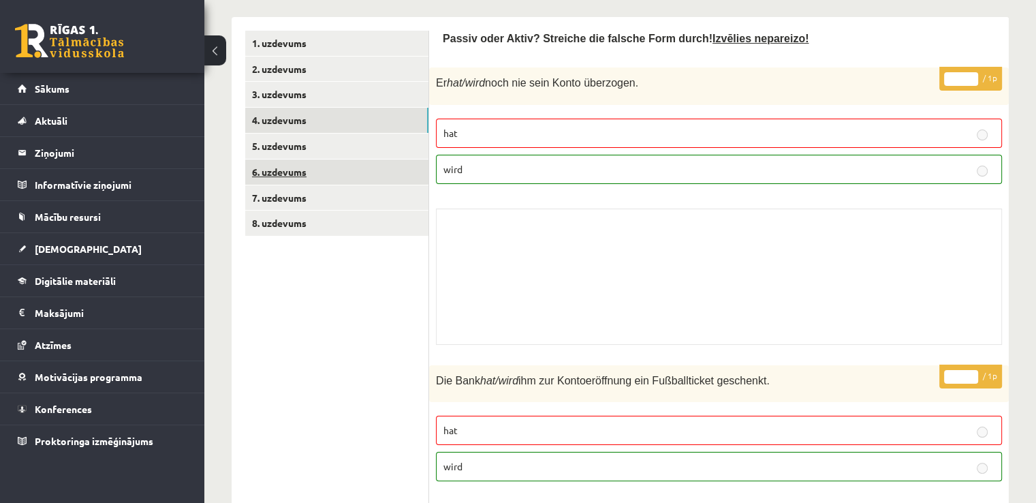
click at [315, 170] on link "6. uzdevums" at bounding box center [336, 171] width 183 height 25
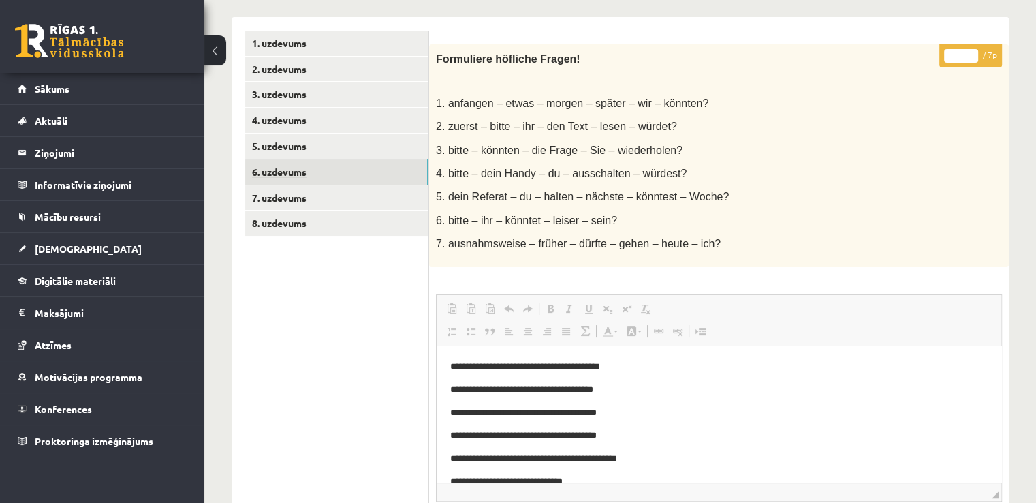
scroll to position [0, 0]
click at [313, 192] on link "7. uzdevums" at bounding box center [336, 197] width 183 height 25
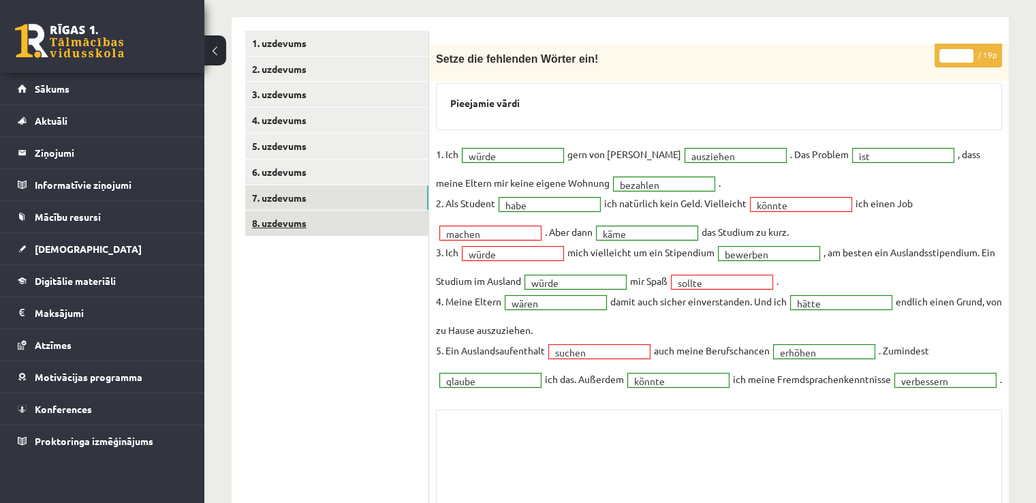
click at [324, 220] on link "8. uzdevums" at bounding box center [336, 222] width 183 height 25
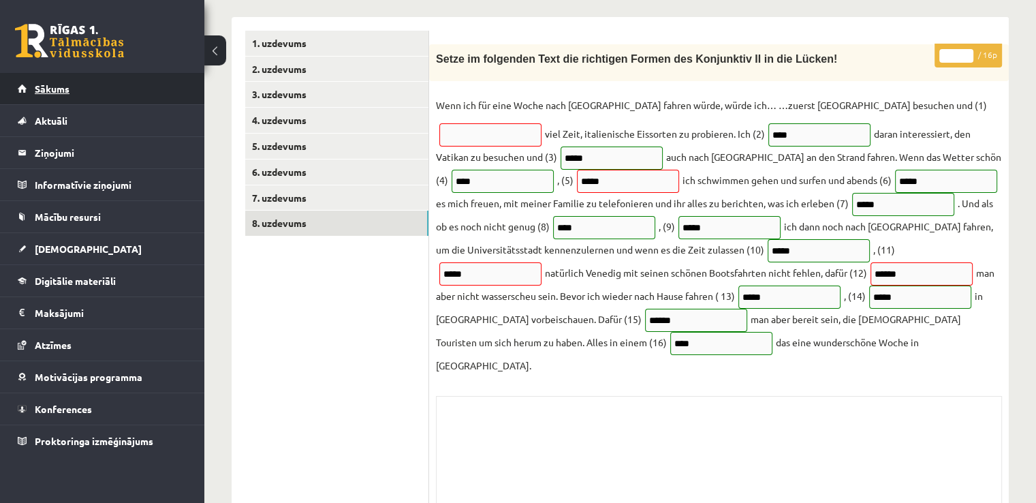
click at [97, 82] on link "Sākums" at bounding box center [103, 88] width 170 height 31
